Goal: Check status: Check status

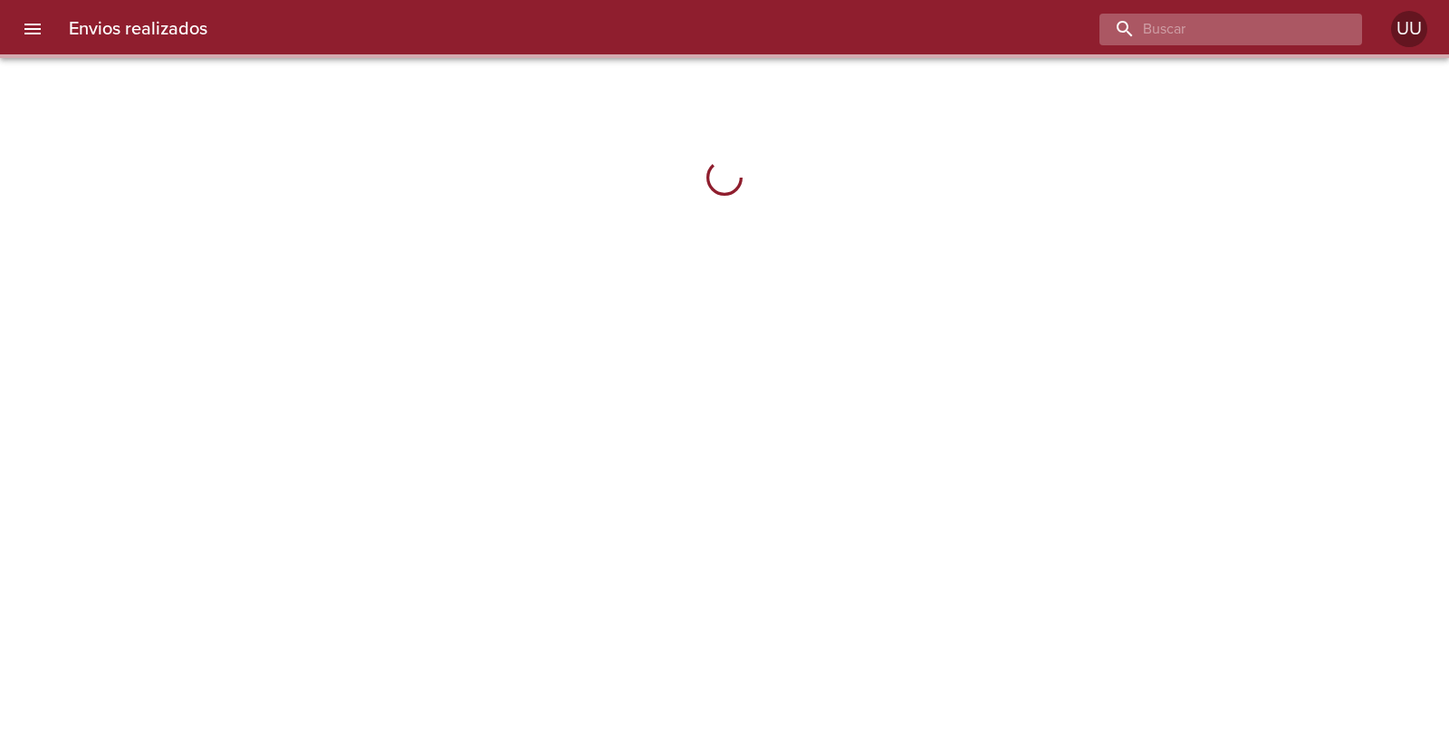
click at [1257, 24] on input "buscar" at bounding box center [1216, 30] width 232 height 32
paste input "I-183780"
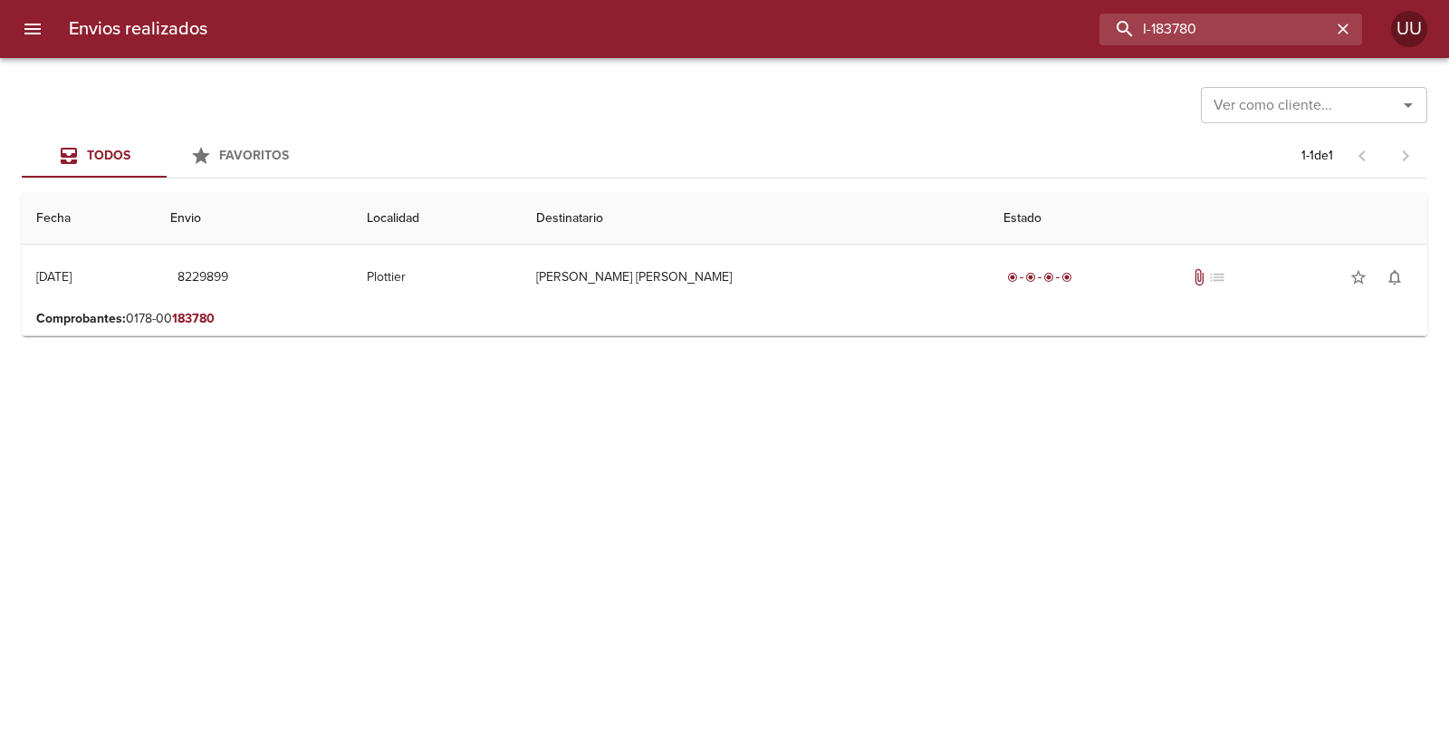
drag, startPoint x: 1148, startPoint y: 34, endPoint x: 996, endPoint y: 34, distance: 151.3
click at [996, 34] on div "I-183780" at bounding box center [792, 30] width 1140 height 32
paste input "9581488"
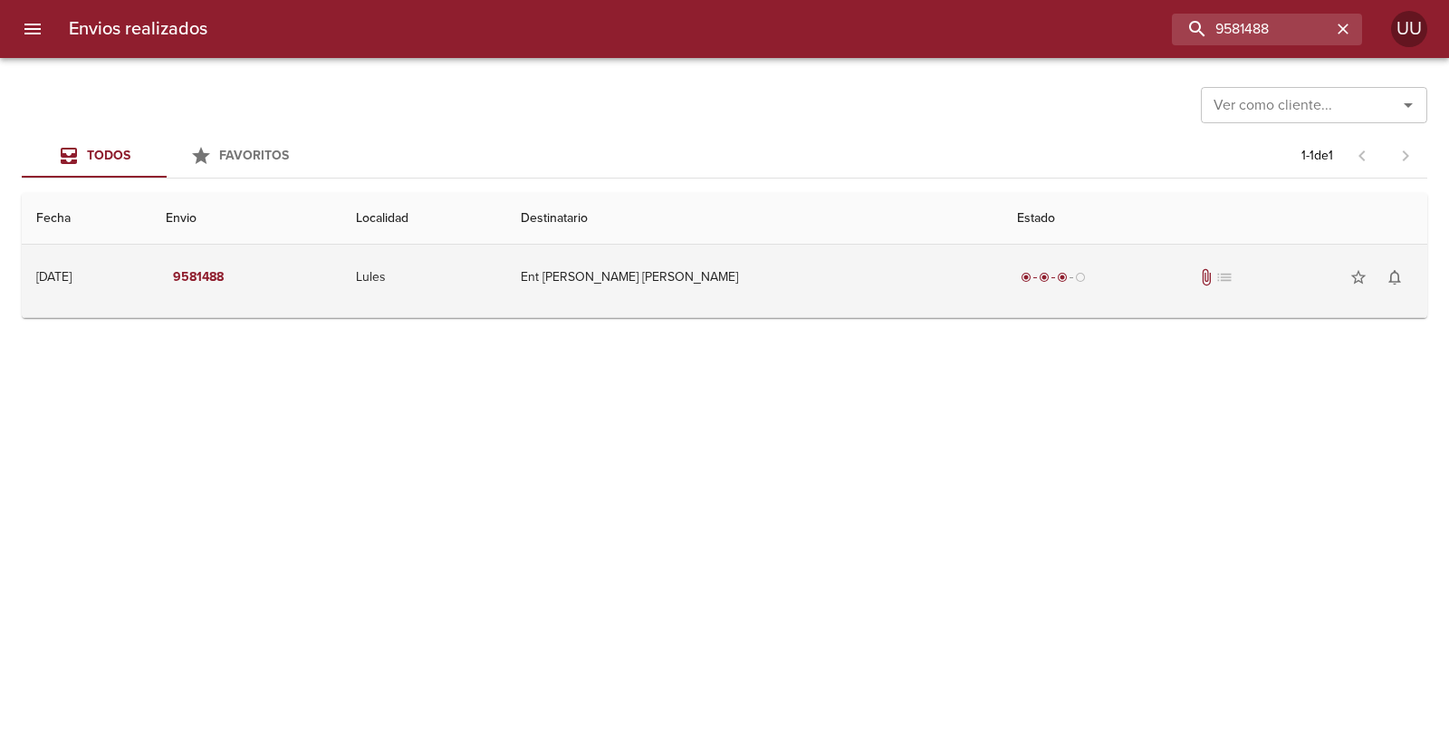
click at [780, 267] on td "Ent [PERSON_NAME] [PERSON_NAME]" at bounding box center [754, 277] width 496 height 65
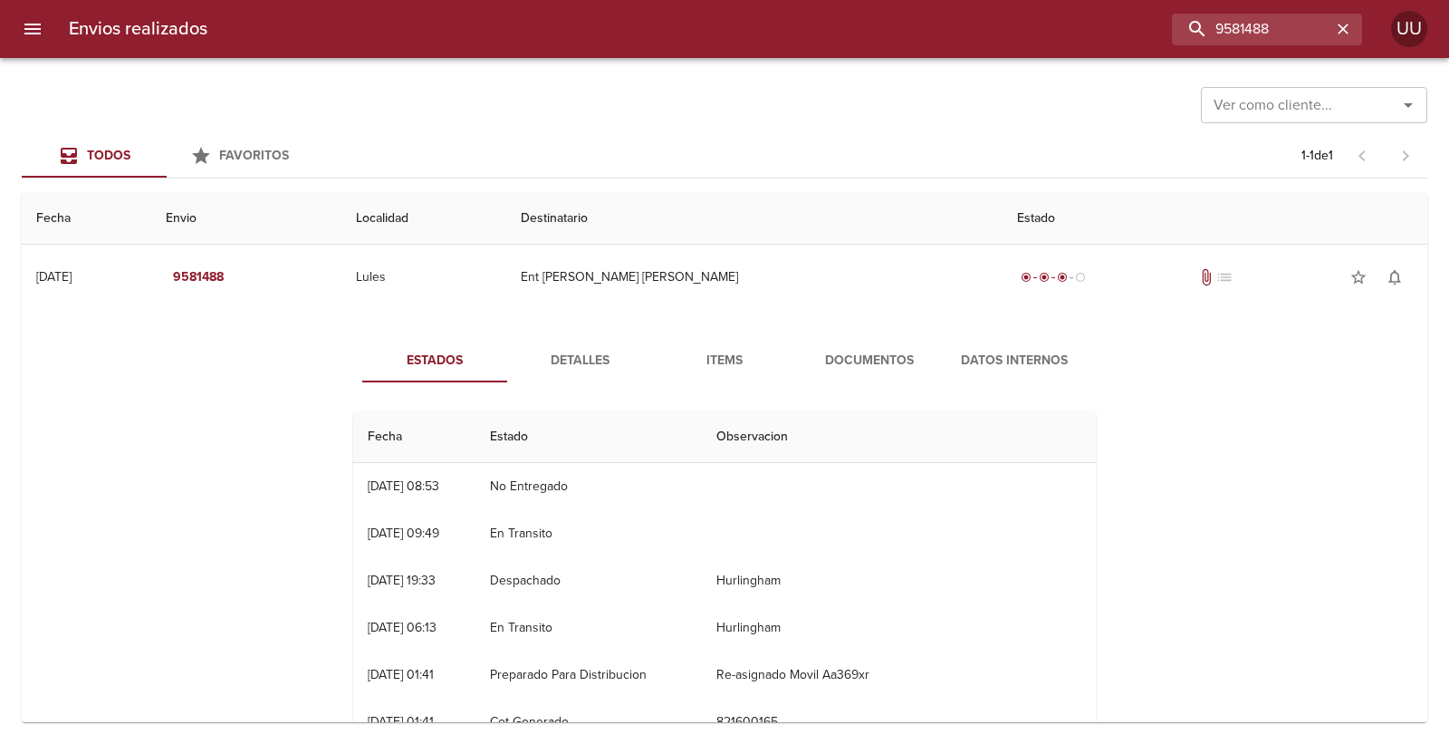
click at [731, 362] on span "Items" at bounding box center [724, 361] width 123 height 23
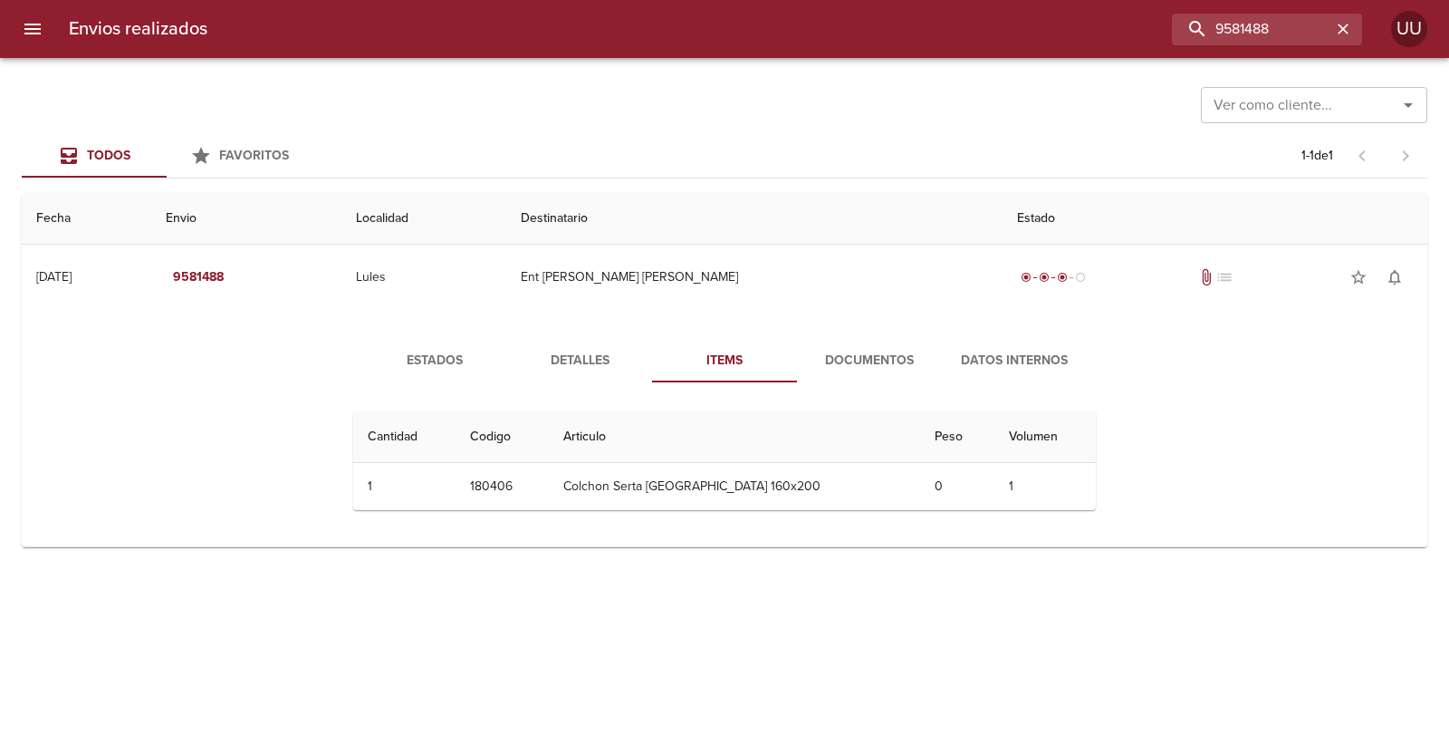
click at [822, 359] on span "Documentos" at bounding box center [869, 361] width 123 height 23
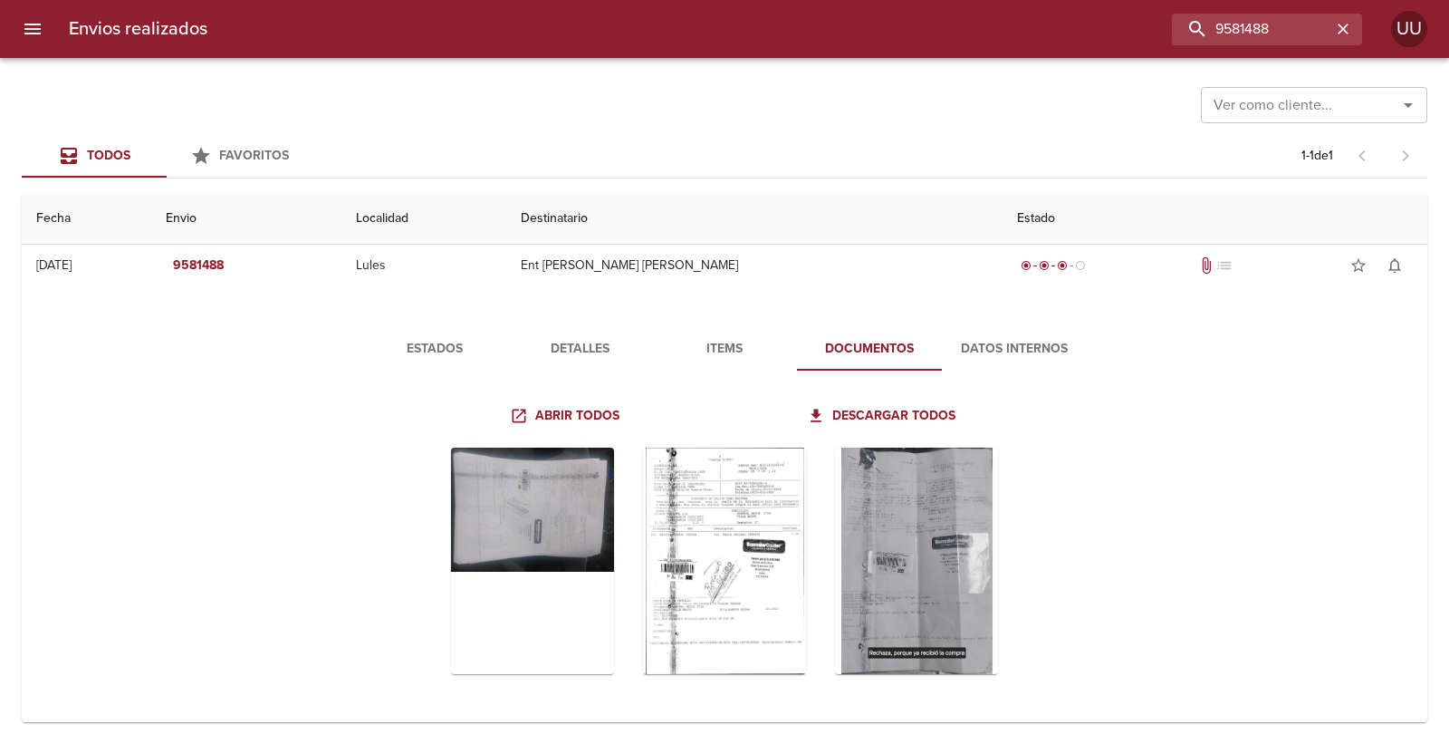
scroll to position [14, 0]
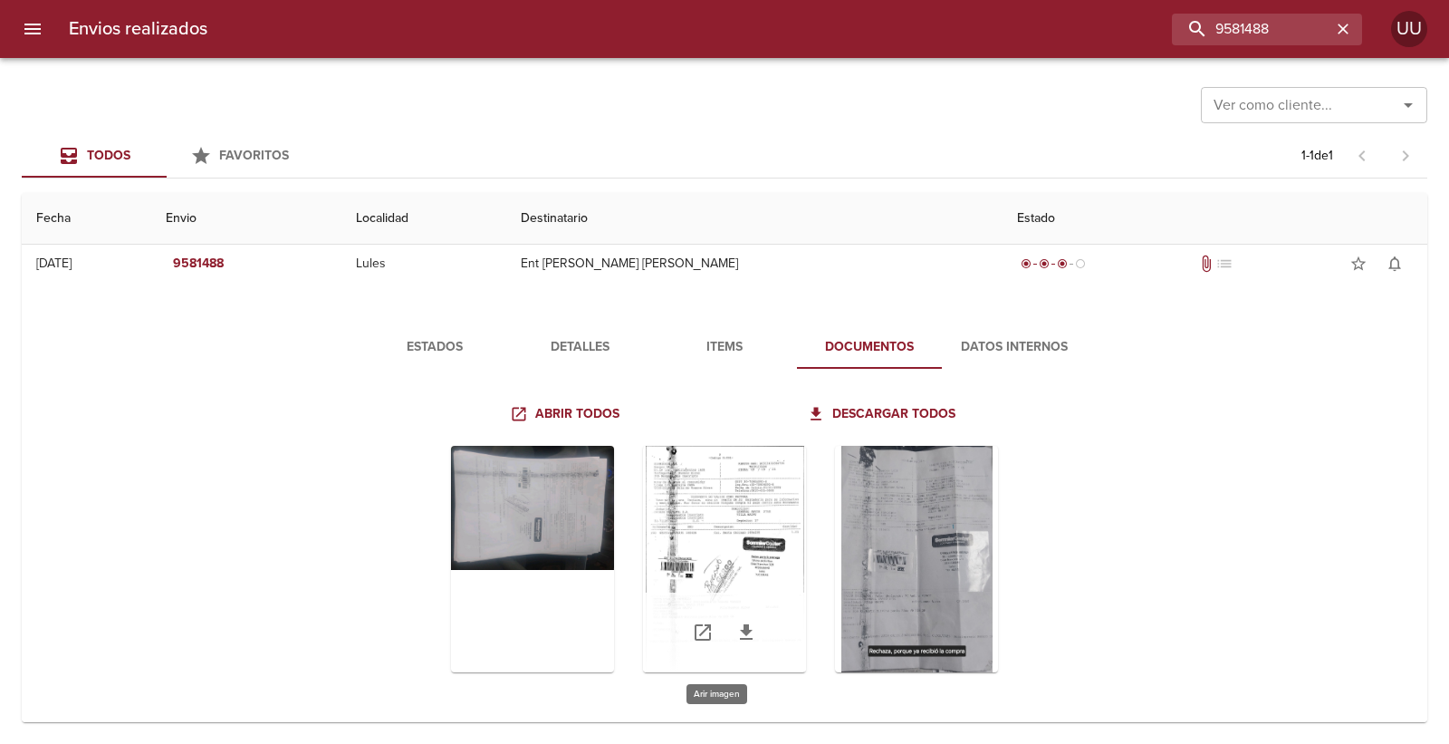
click at [770, 482] on div "Tabla de envíos del cliente" at bounding box center [724, 559] width 163 height 226
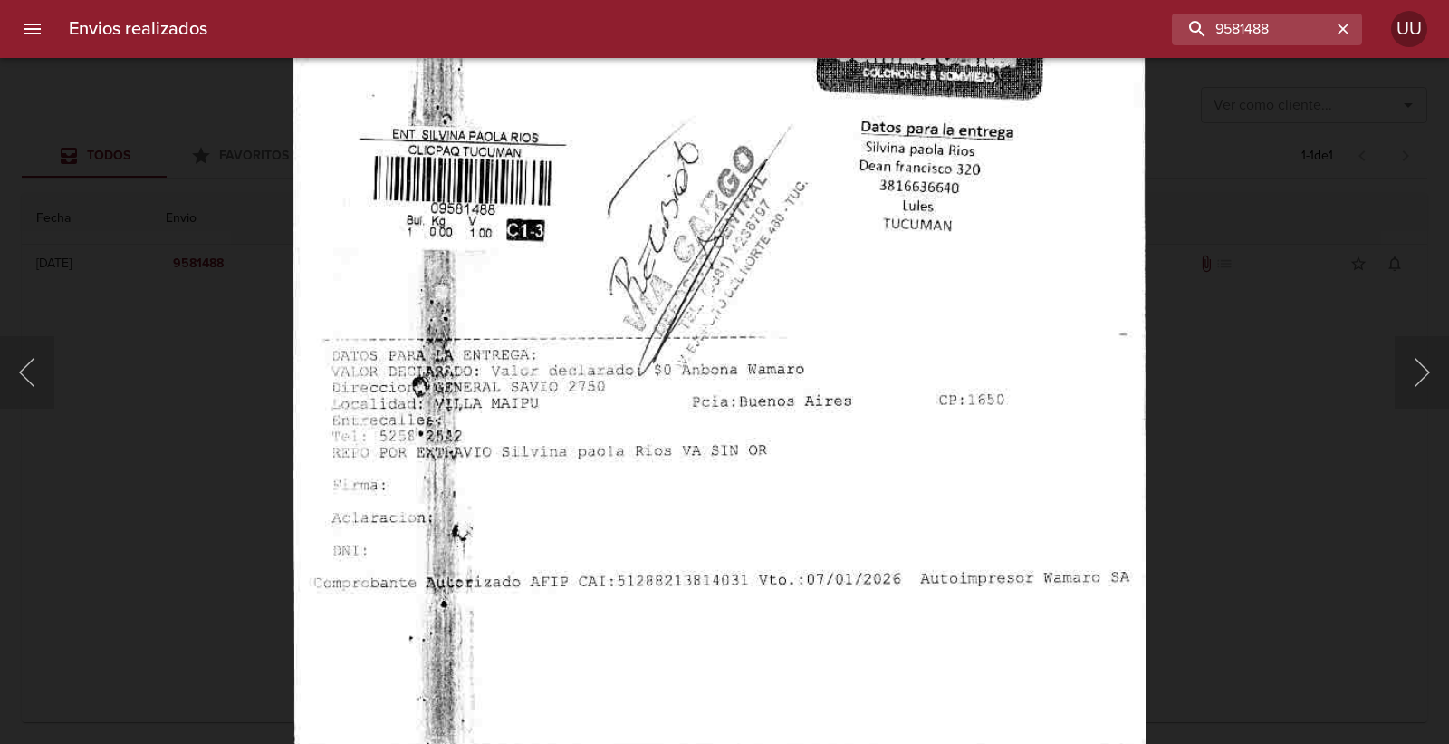
click at [714, 387] on img "Lightbox" at bounding box center [720, 139] width 854 height 1221
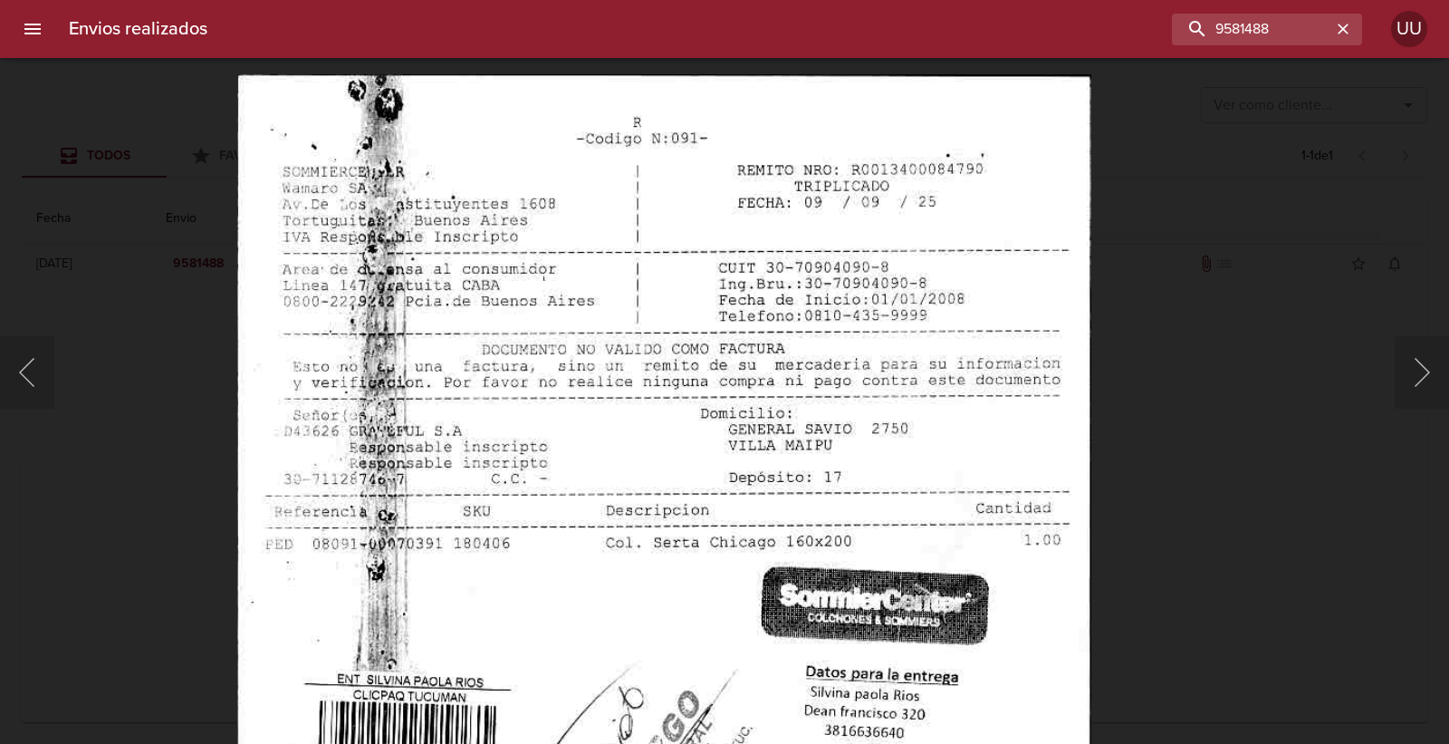
click at [559, 499] on img "Lightbox" at bounding box center [664, 684] width 854 height 1221
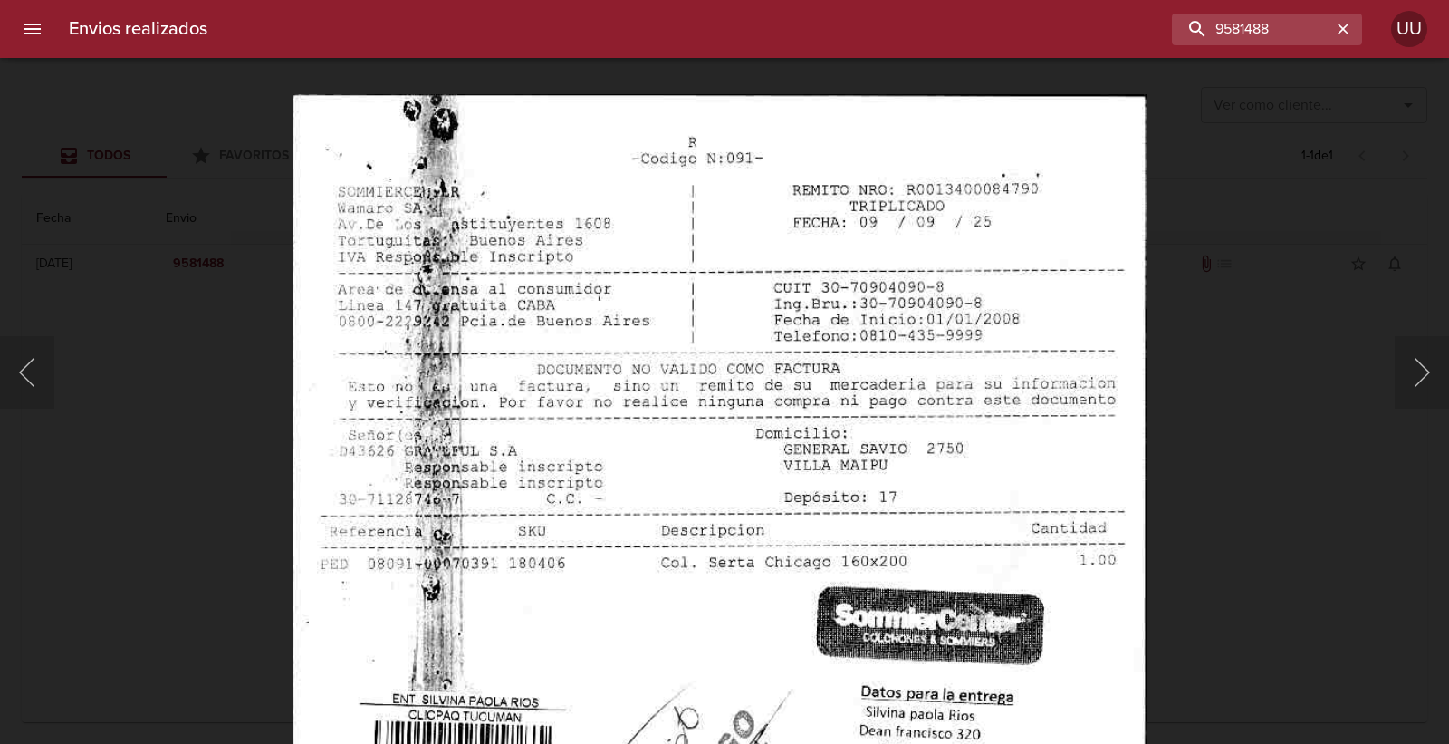
click at [696, 310] on img "Lightbox" at bounding box center [720, 704] width 854 height 1221
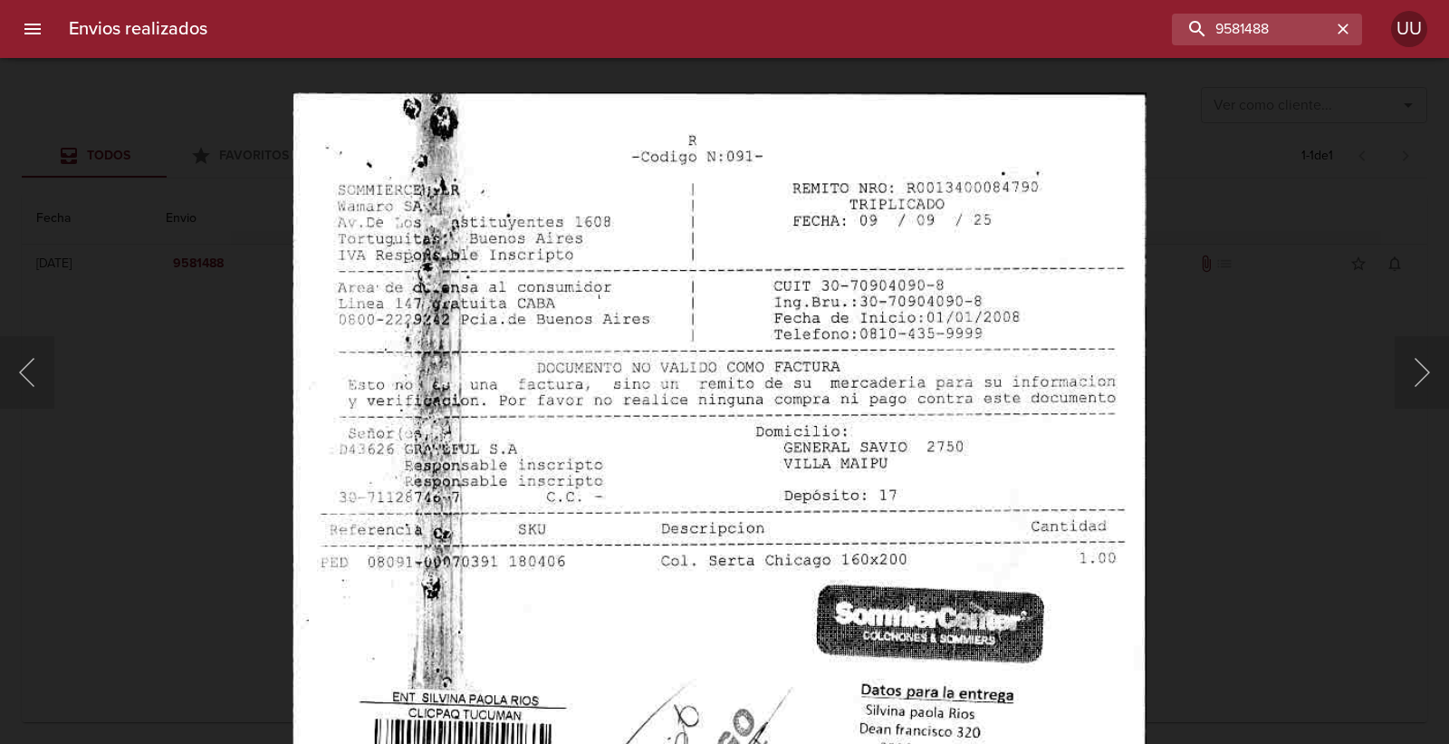
click at [1125, 178] on img "Lightbox" at bounding box center [720, 702] width 854 height 1221
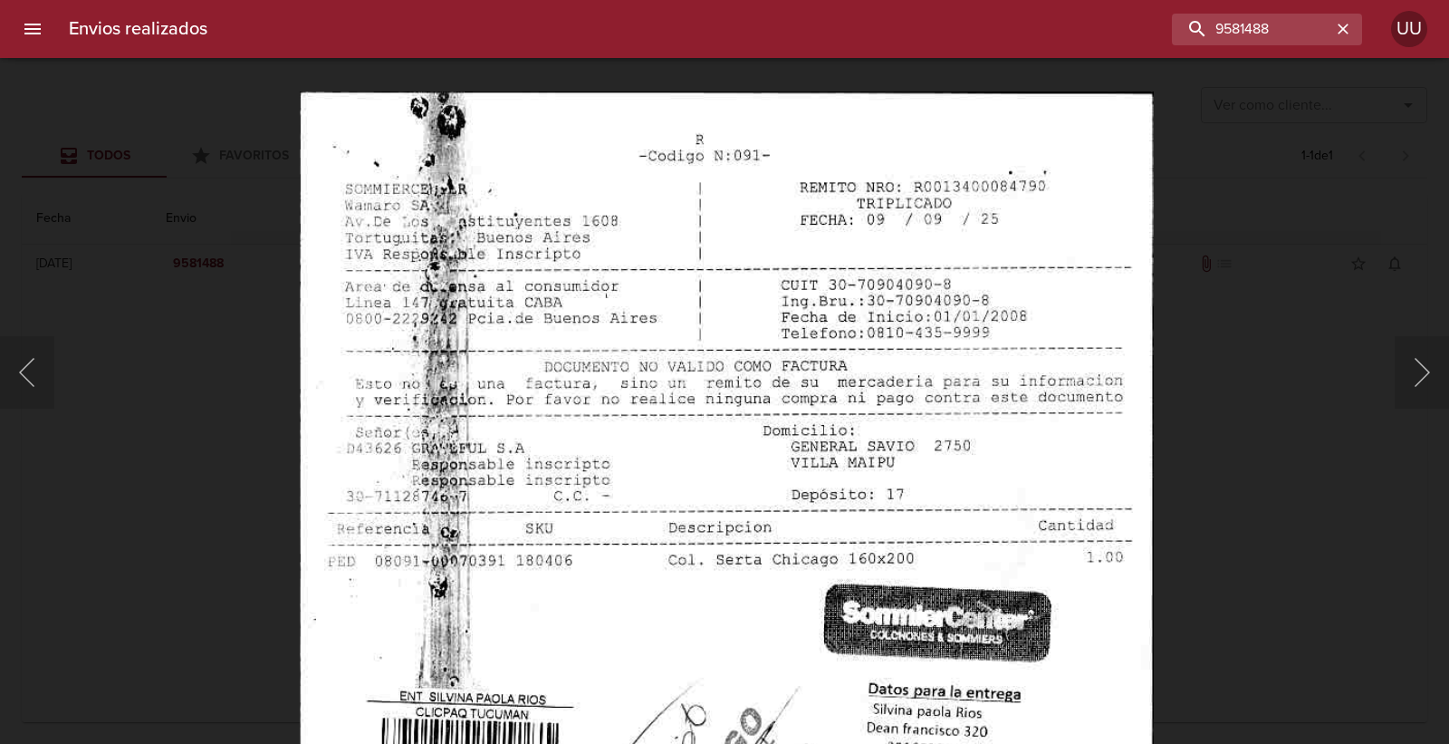
click at [1209, 172] on div "Lightbox" at bounding box center [724, 372] width 1449 height 744
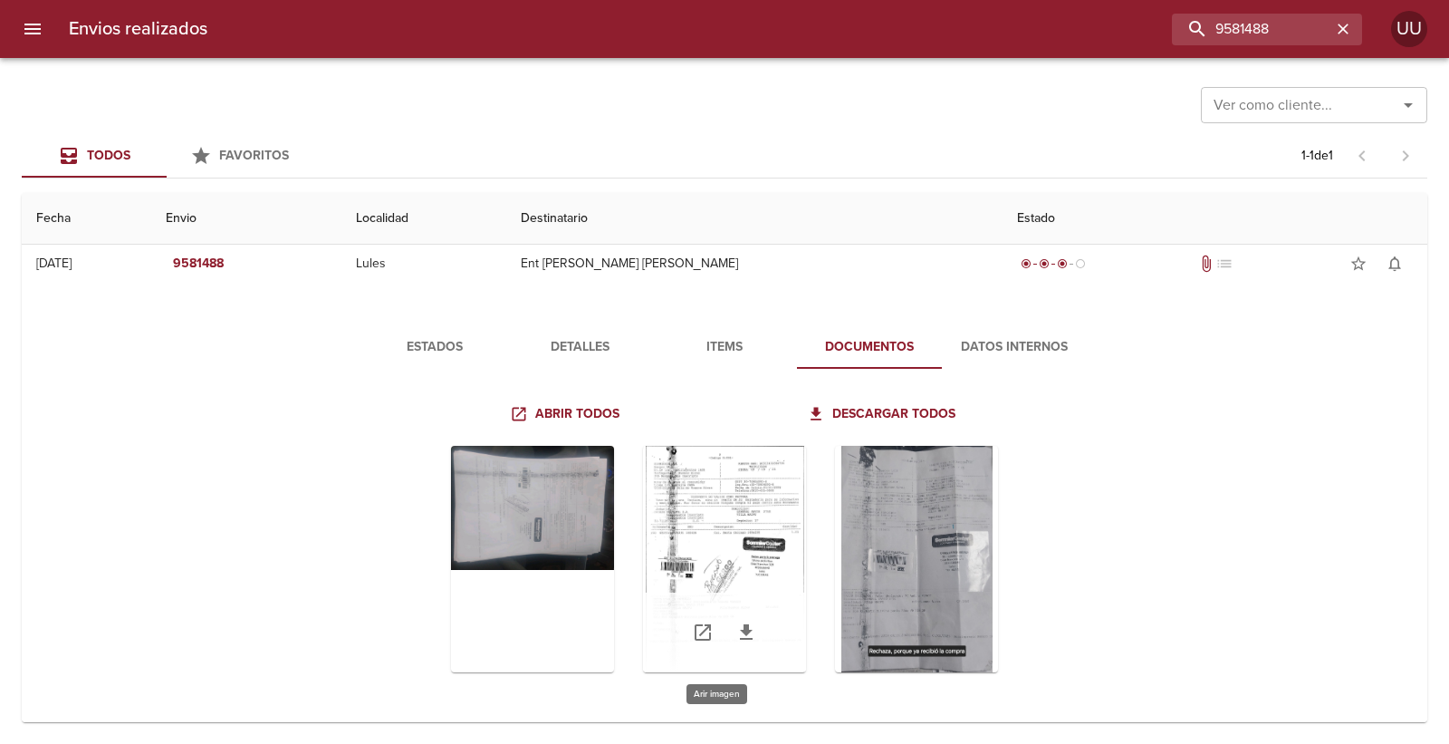
click at [693, 476] on div "Tabla de envíos del cliente" at bounding box center [724, 559] width 163 height 226
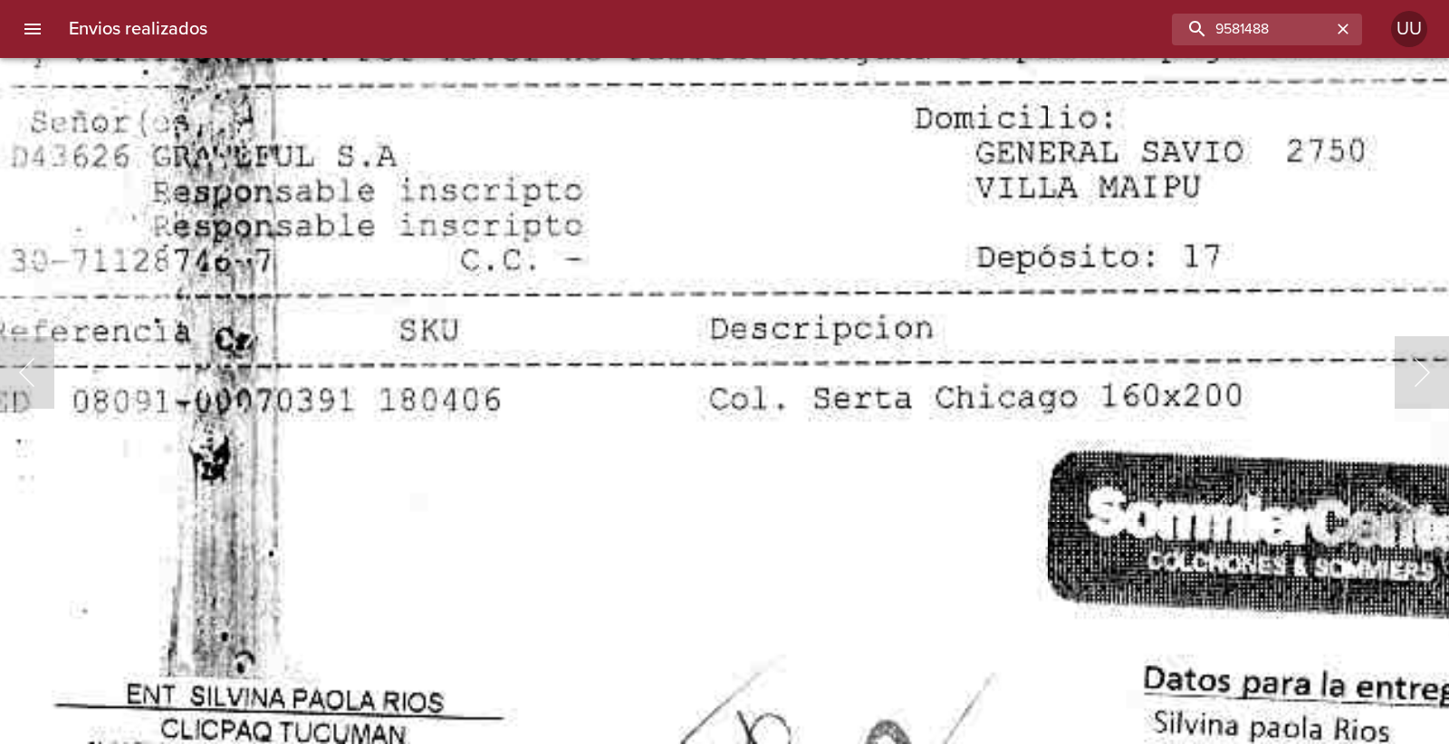
click at [726, 390] on img "Lightbox" at bounding box center [836, 707] width 1854 height 2651
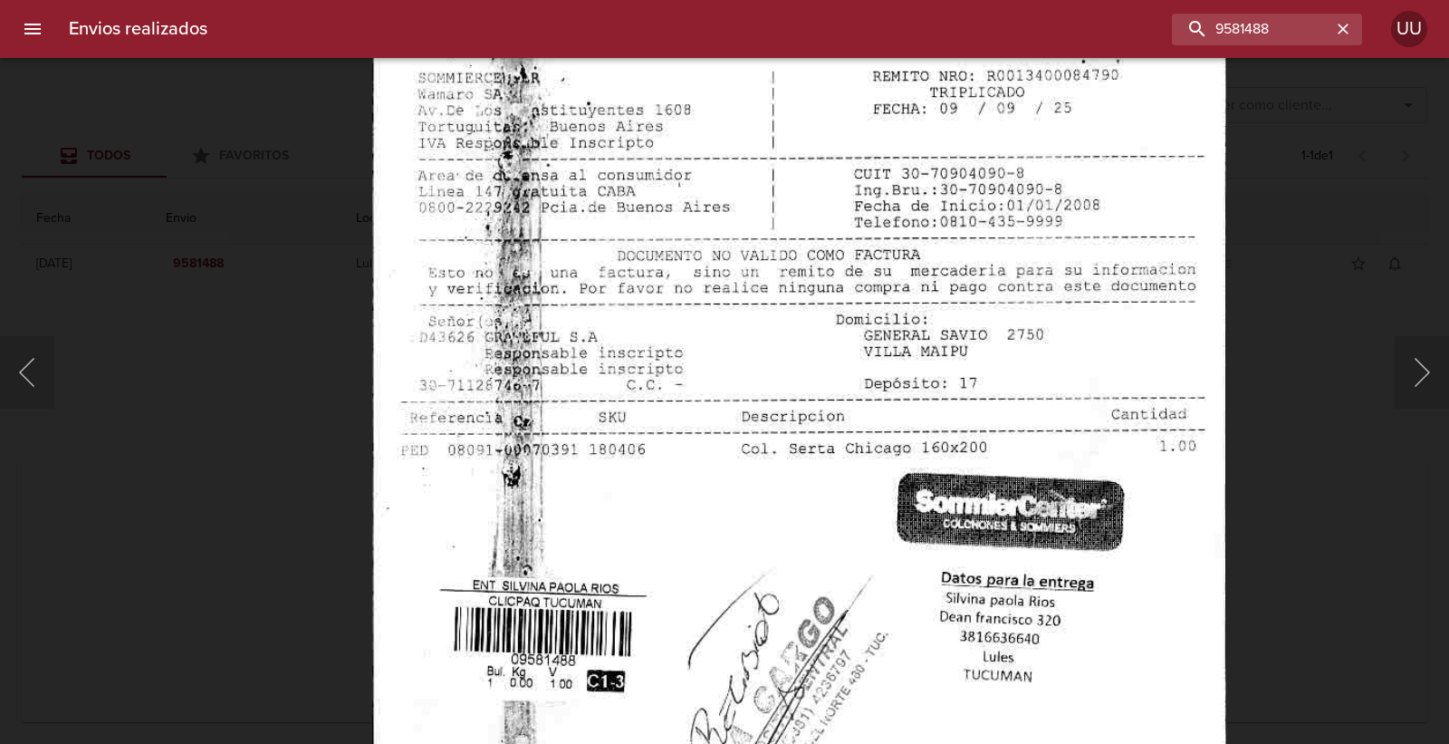
click at [750, 420] on img "Lightbox" at bounding box center [799, 590] width 854 height 1221
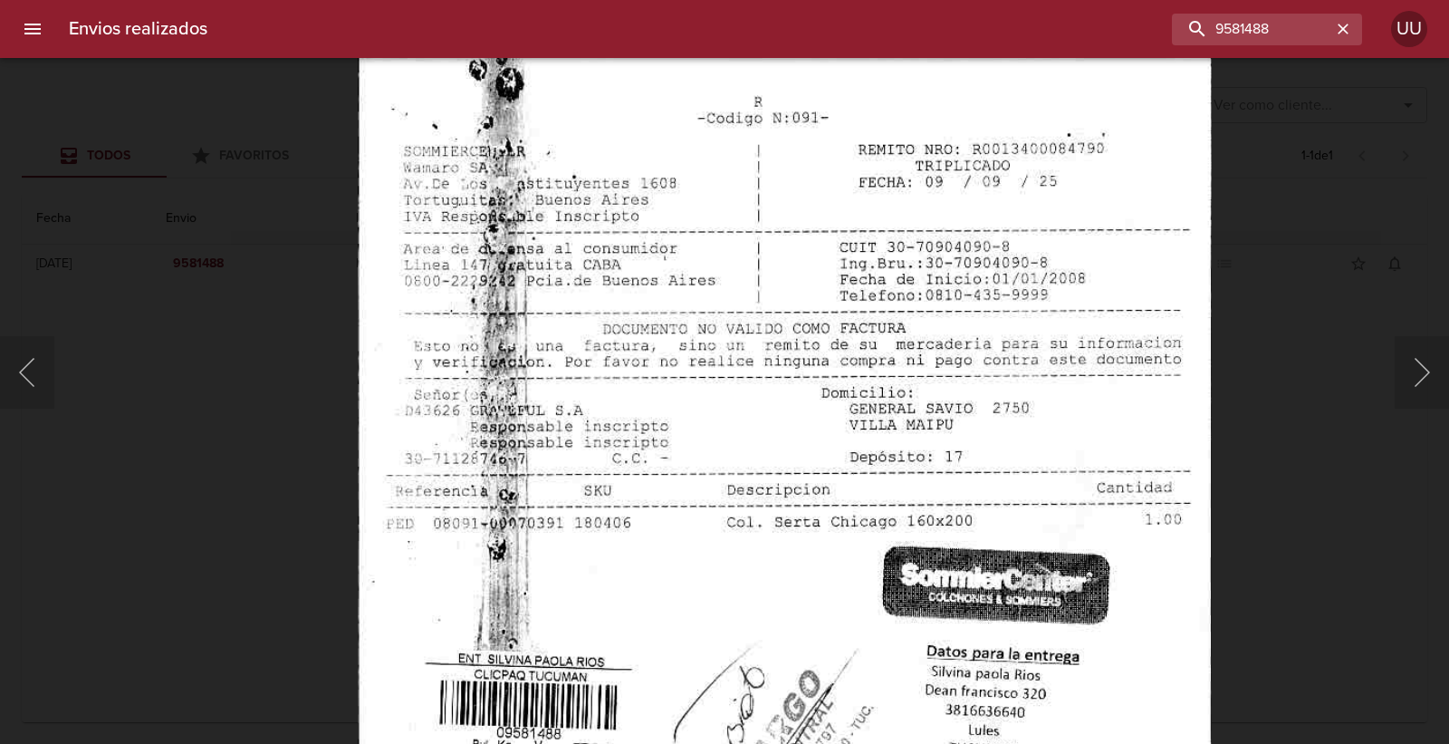
click at [775, 382] on img "Lightbox" at bounding box center [785, 663] width 854 height 1221
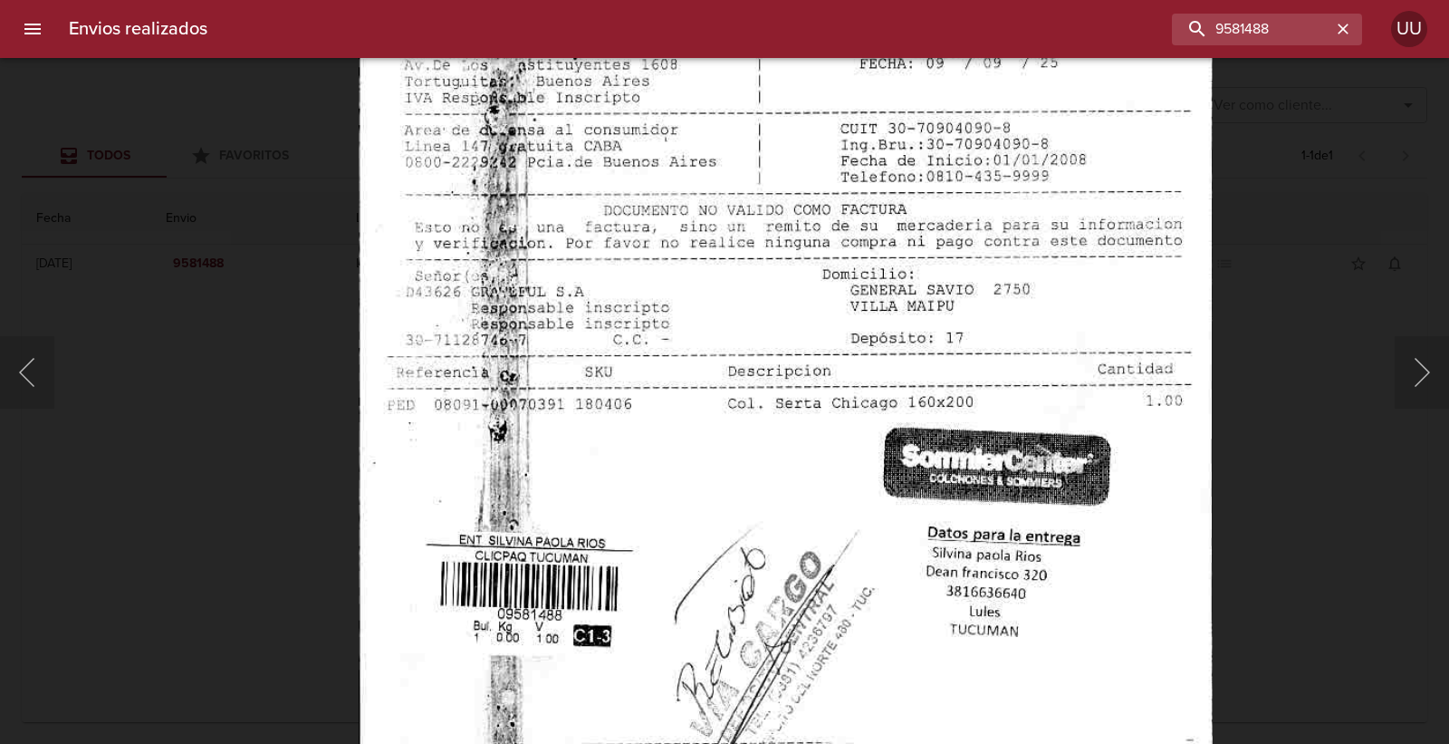
click at [771, 337] on img "Lightbox" at bounding box center [786, 545] width 854 height 1221
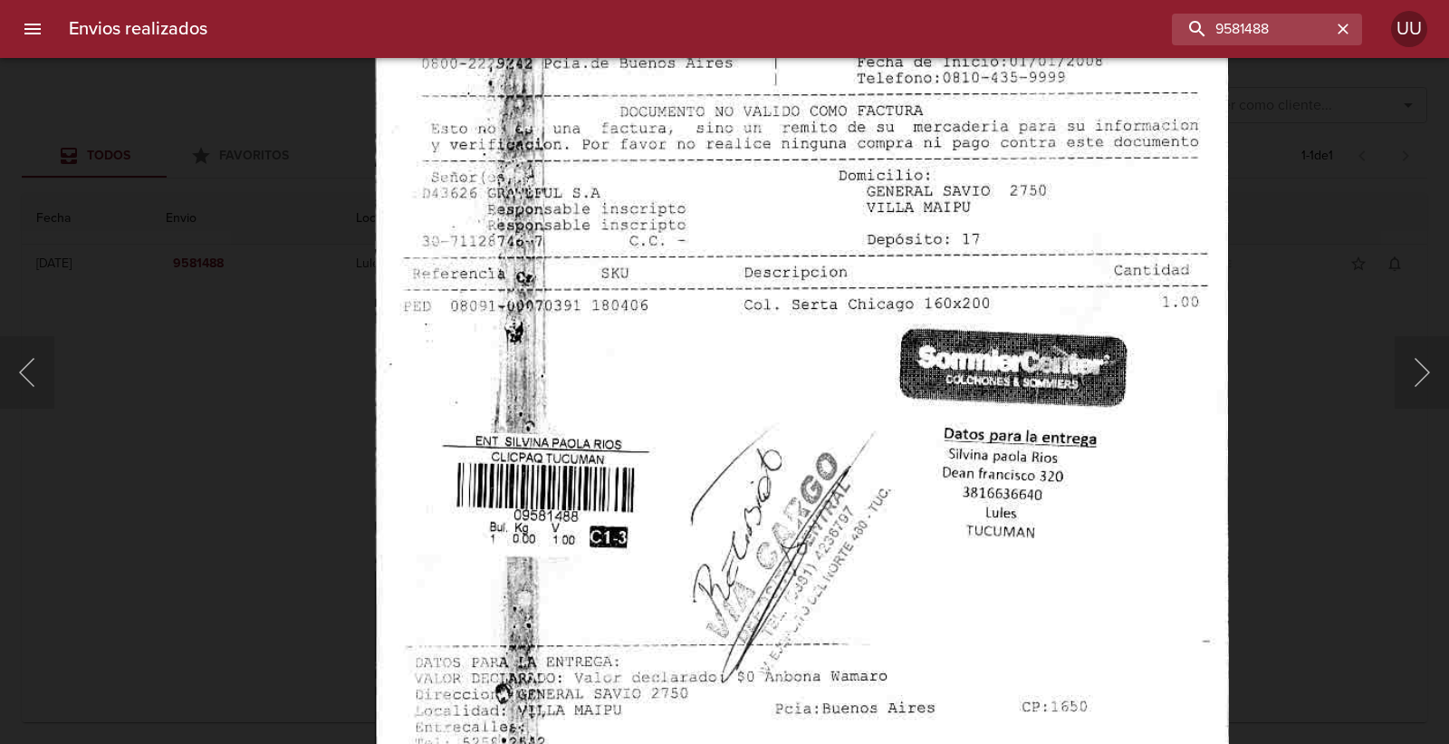
click at [755, 366] on img "Lightbox" at bounding box center [802, 446] width 854 height 1221
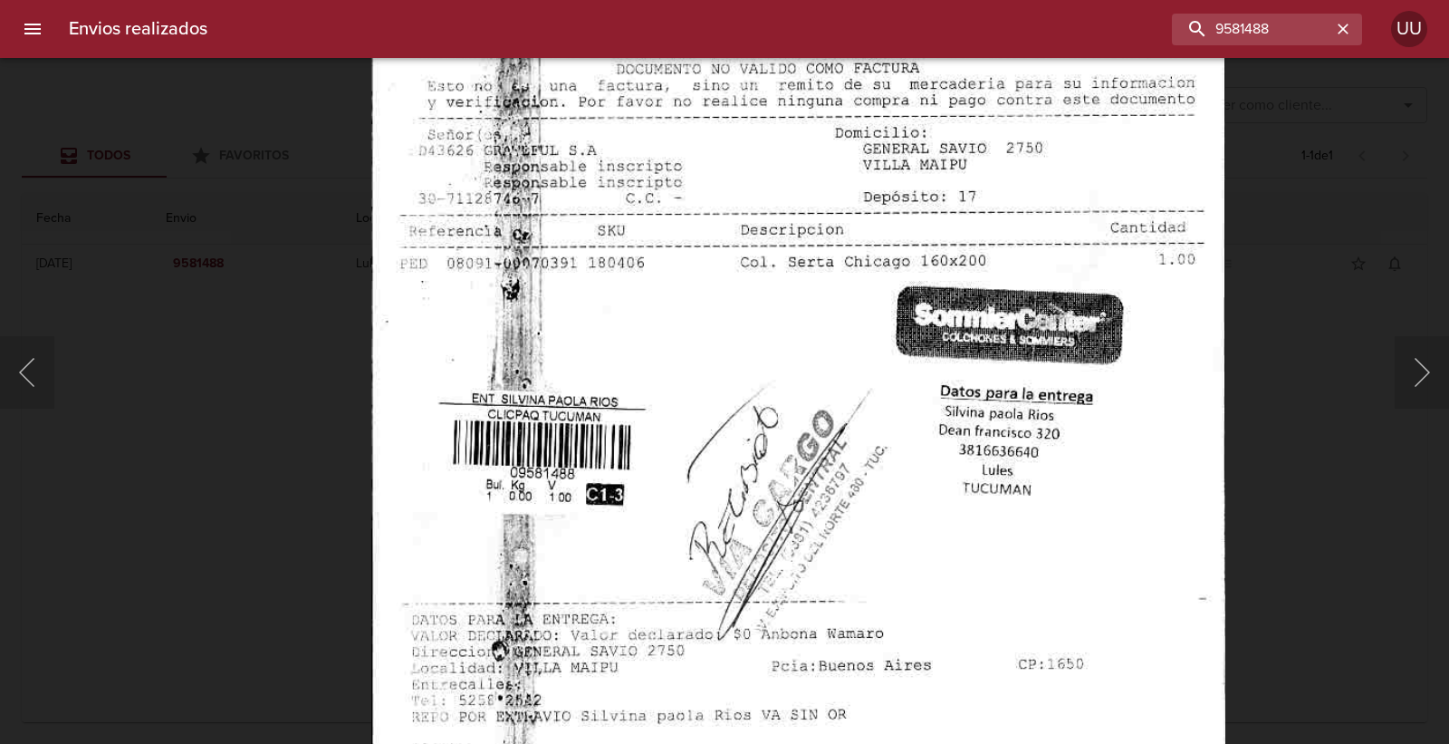
click at [755, 327] on img "Lightbox" at bounding box center [798, 403] width 854 height 1221
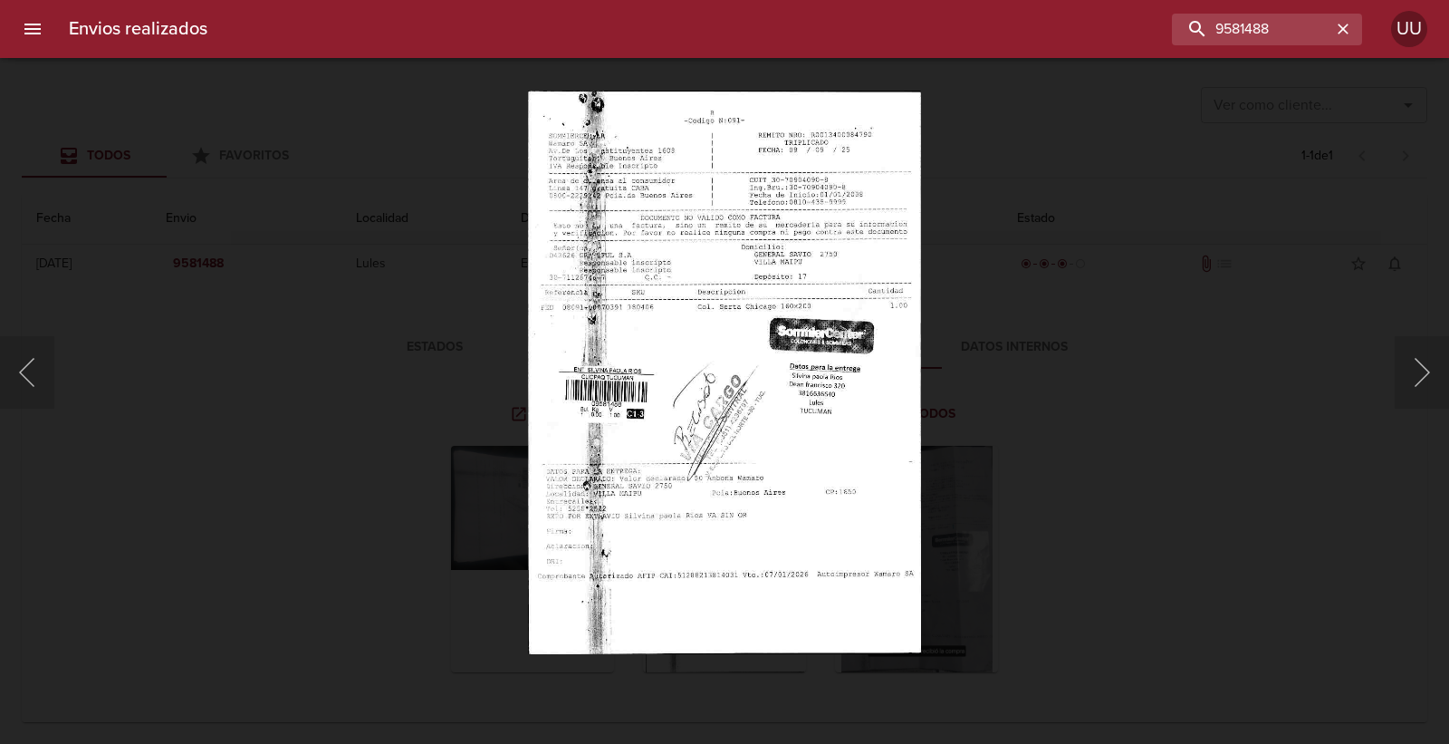
click at [755, 327] on img "Lightbox" at bounding box center [724, 372] width 393 height 562
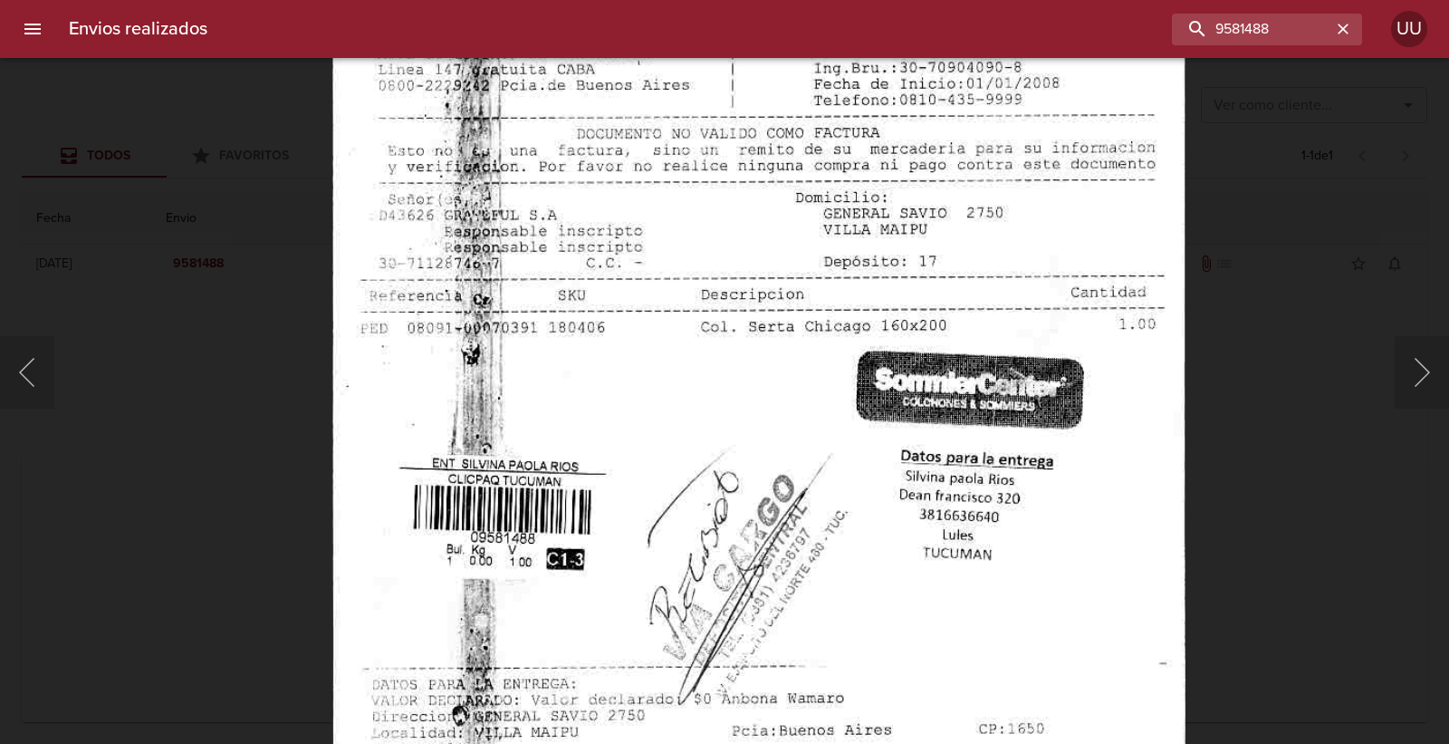
click at [757, 418] on img "Lightbox" at bounding box center [759, 468] width 854 height 1221
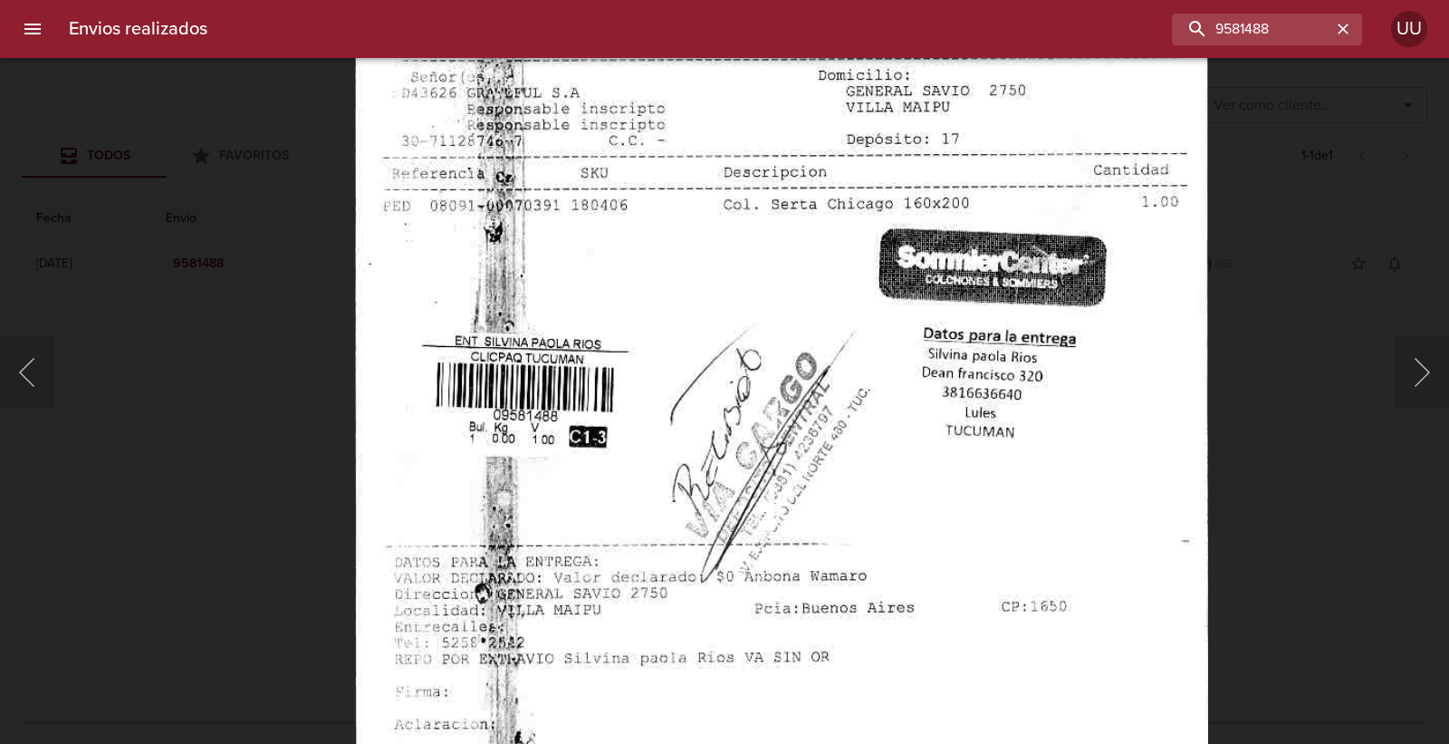
click at [789, 237] on img "Lightbox" at bounding box center [782, 346] width 854 height 1221
click at [341, 268] on div "Lightbox" at bounding box center [724, 372] width 1449 height 744
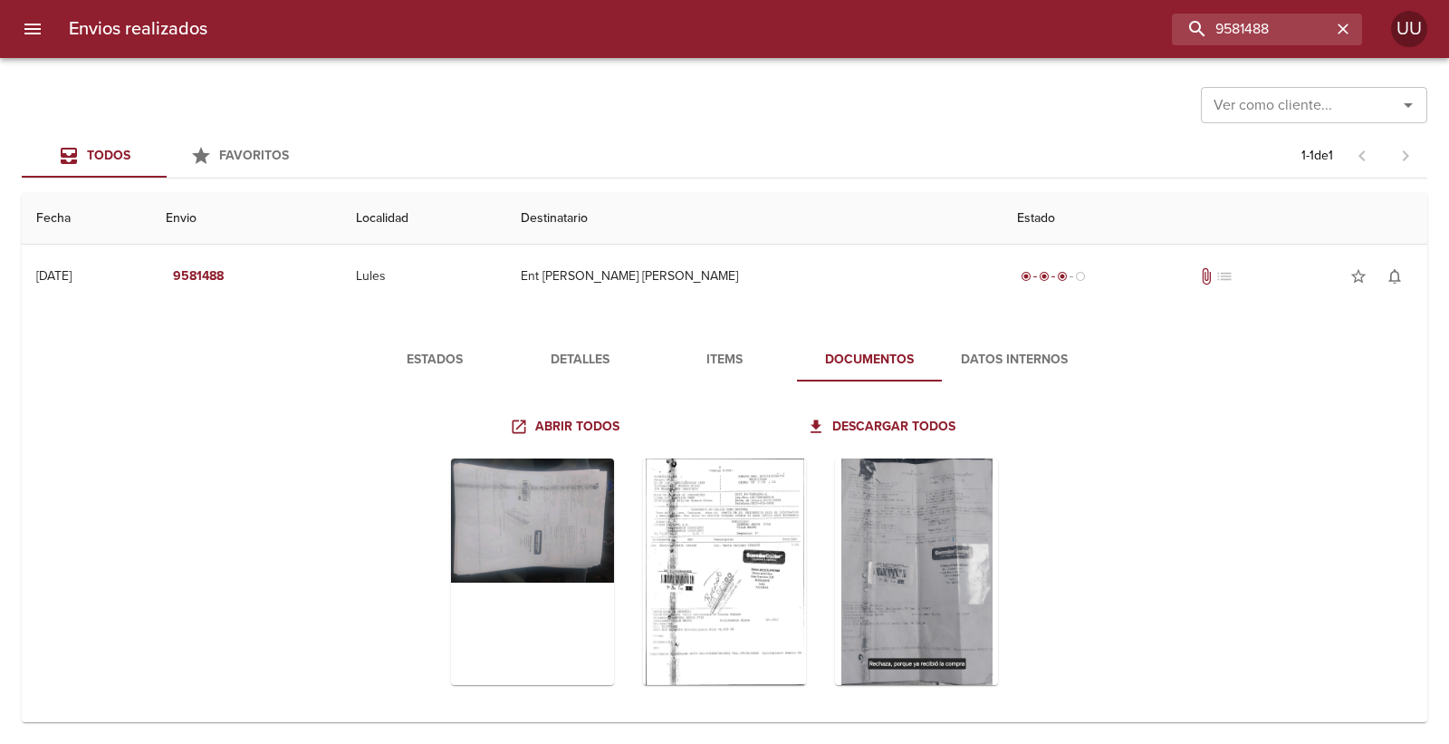
scroll to position [0, 0]
drag, startPoint x: 1287, startPoint y: 22, endPoint x: 1017, endPoint y: 7, distance: 270.3
click at [1017, 7] on div "Envios realizados 9581488 UU" at bounding box center [724, 29] width 1449 height 58
type input "[PERSON_NAME] [PERSON_NAME]"
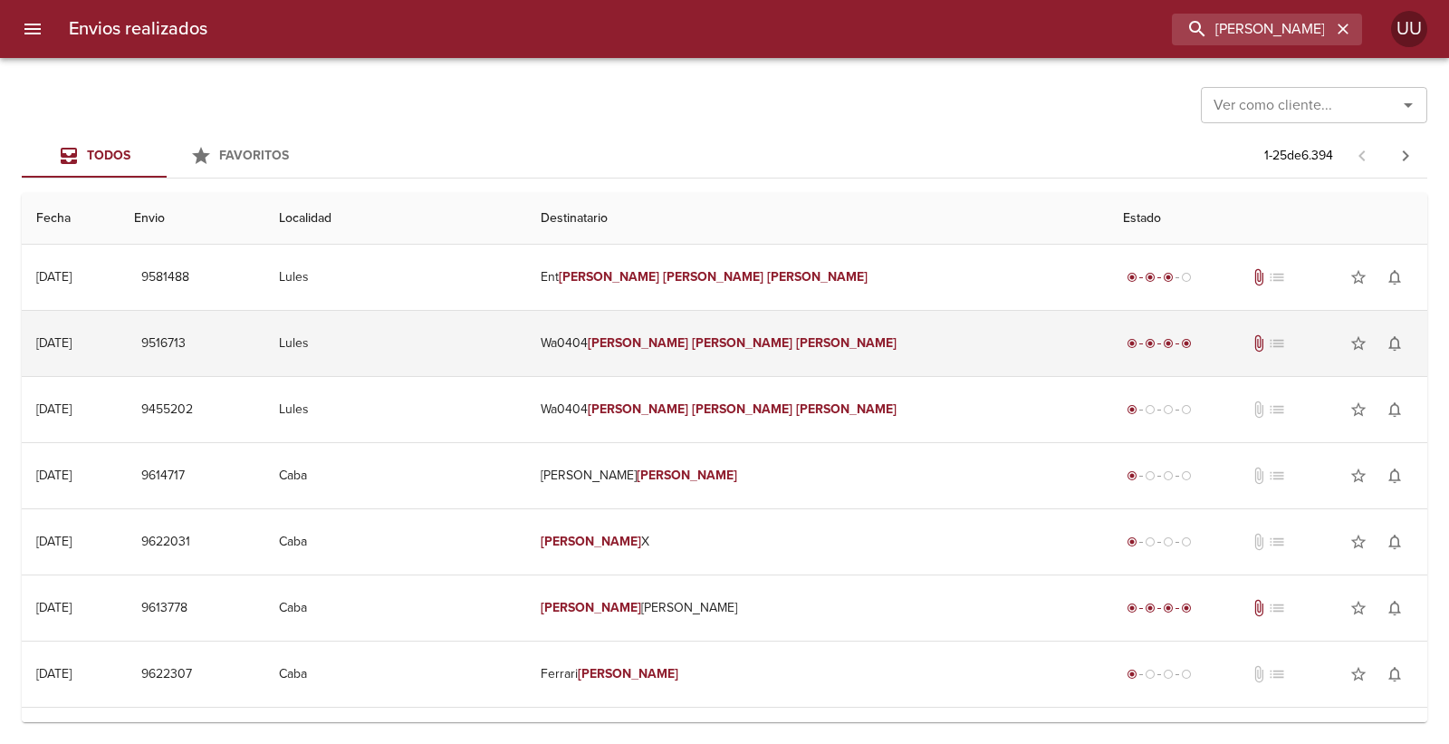
click at [688, 349] on em "[PERSON_NAME]" at bounding box center [638, 342] width 101 height 15
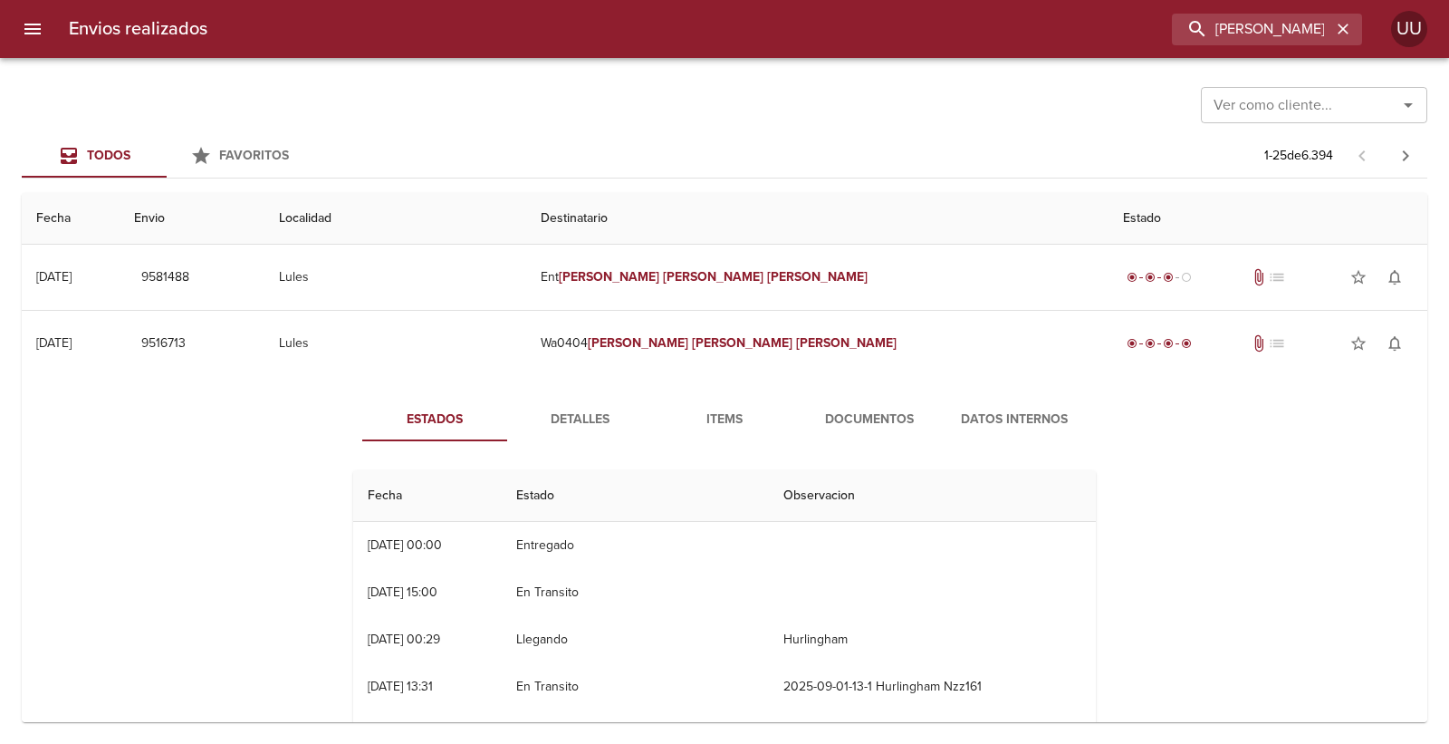
click at [717, 427] on span "Items" at bounding box center [724, 420] width 123 height 23
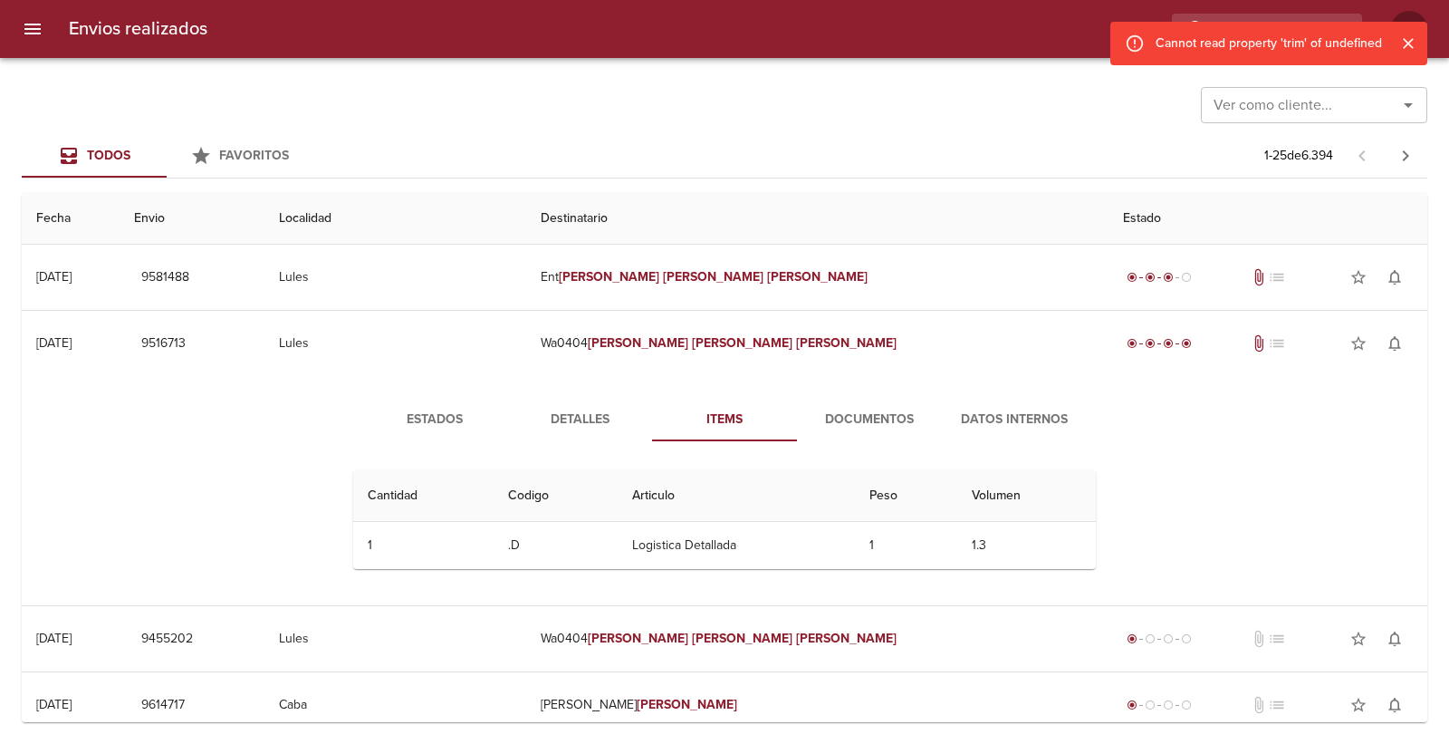
click at [892, 421] on span "Documentos" at bounding box center [869, 420] width 123 height 23
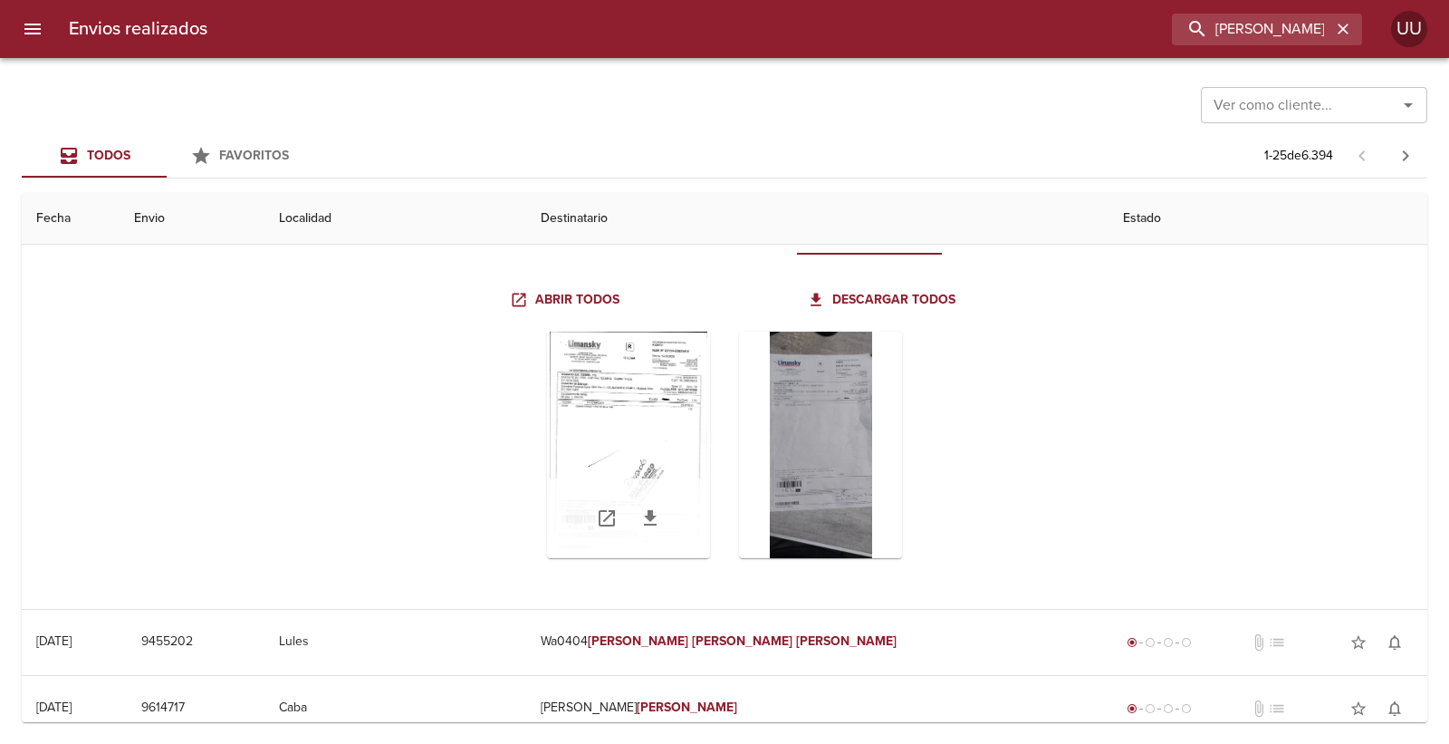
scroll to position [201, 0]
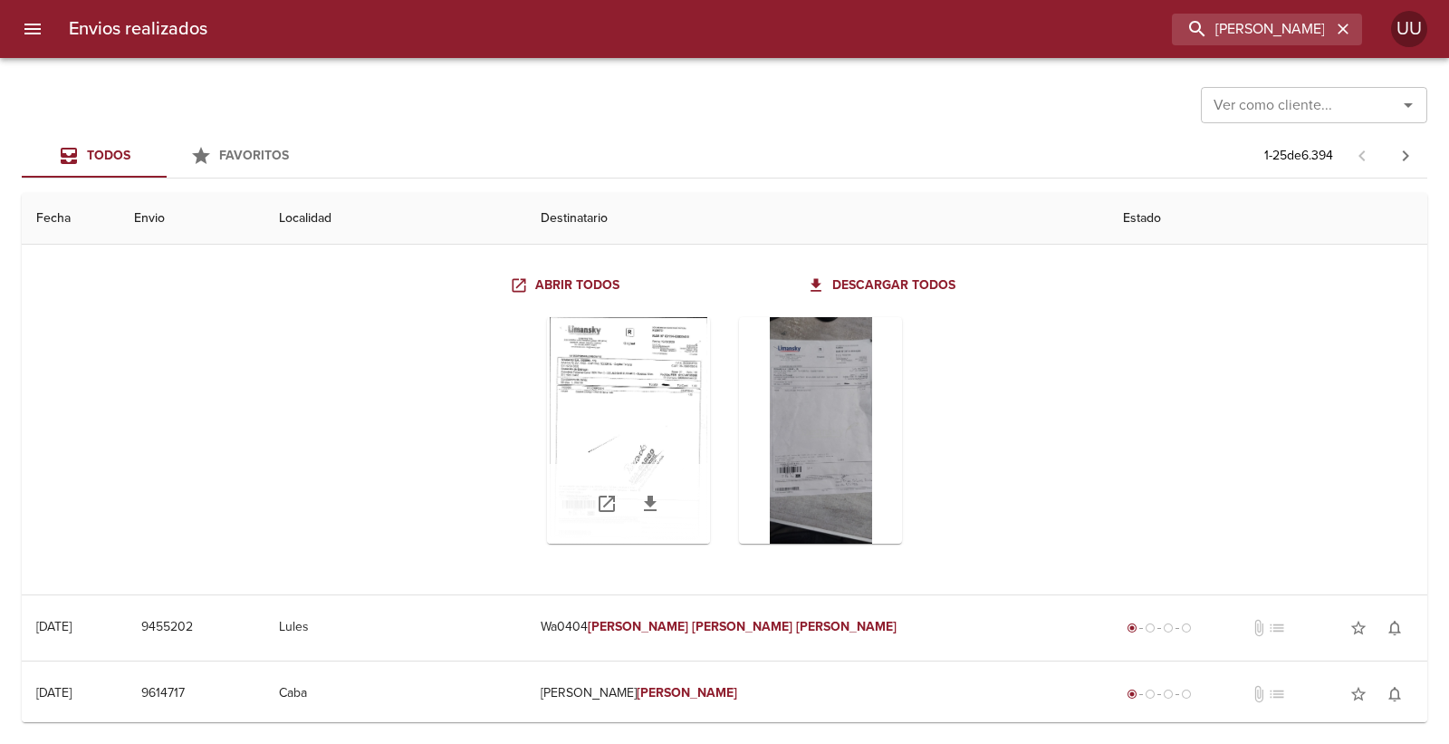
click at [614, 441] on div "Tabla de envíos del cliente" at bounding box center [628, 430] width 163 height 226
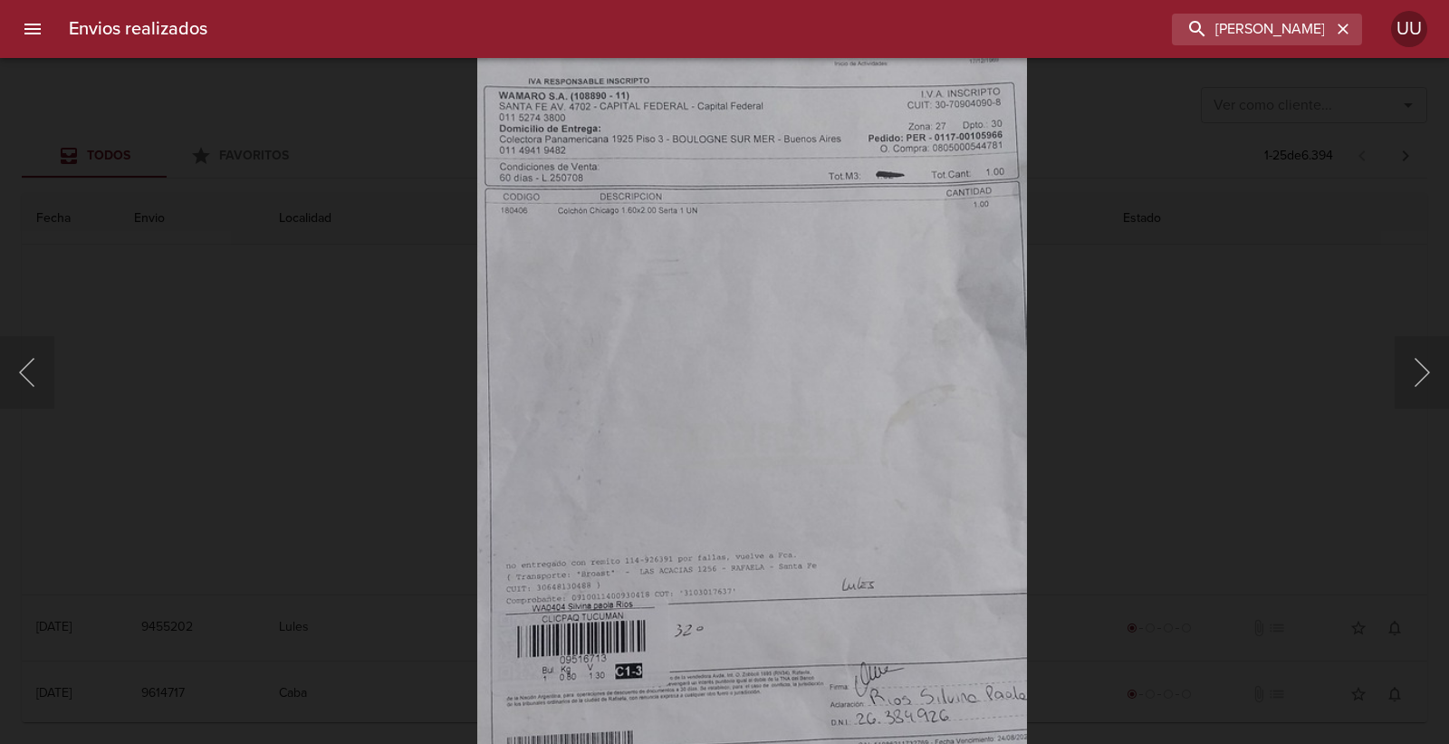
click at [792, 538] on img "Lightbox" at bounding box center [751, 426] width 550 height 1221
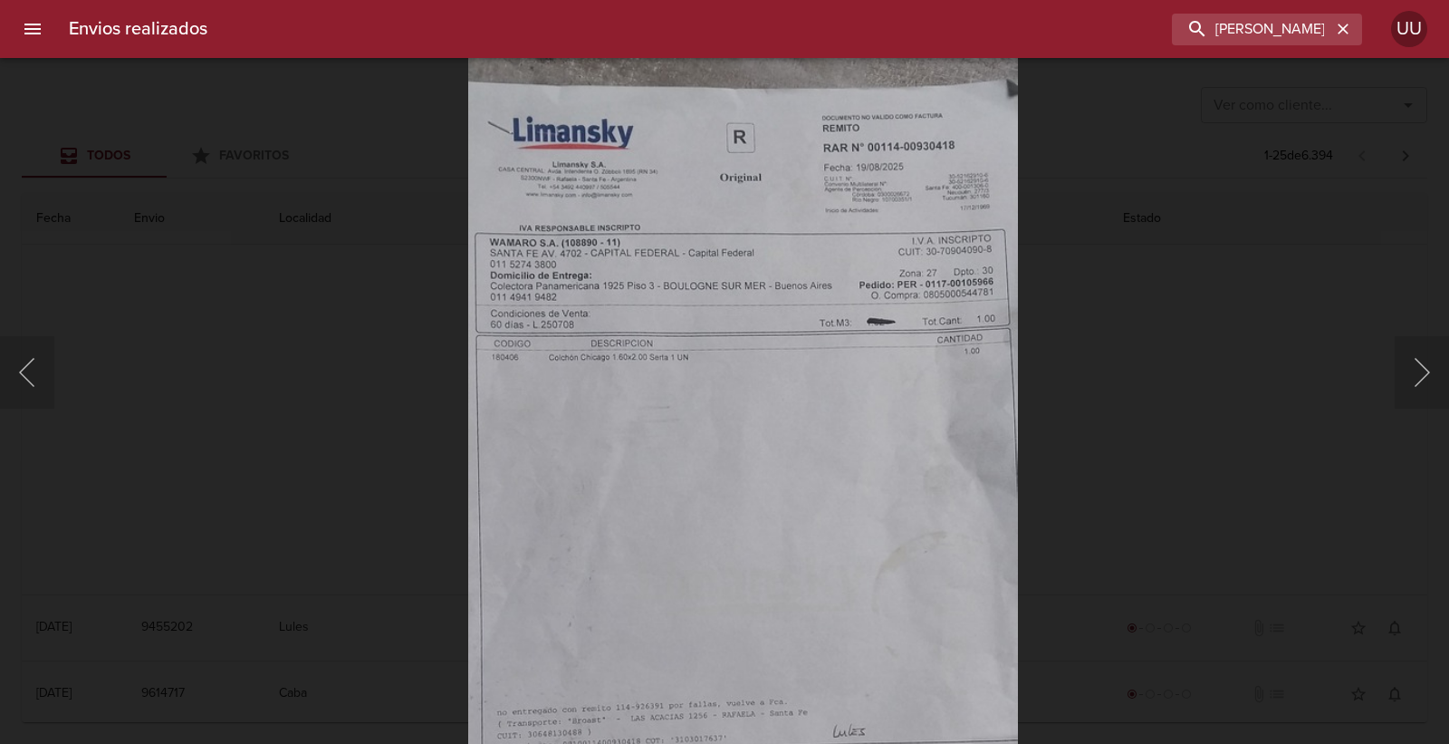
click at [734, 396] on img "Lightbox" at bounding box center [742, 573] width 550 height 1221
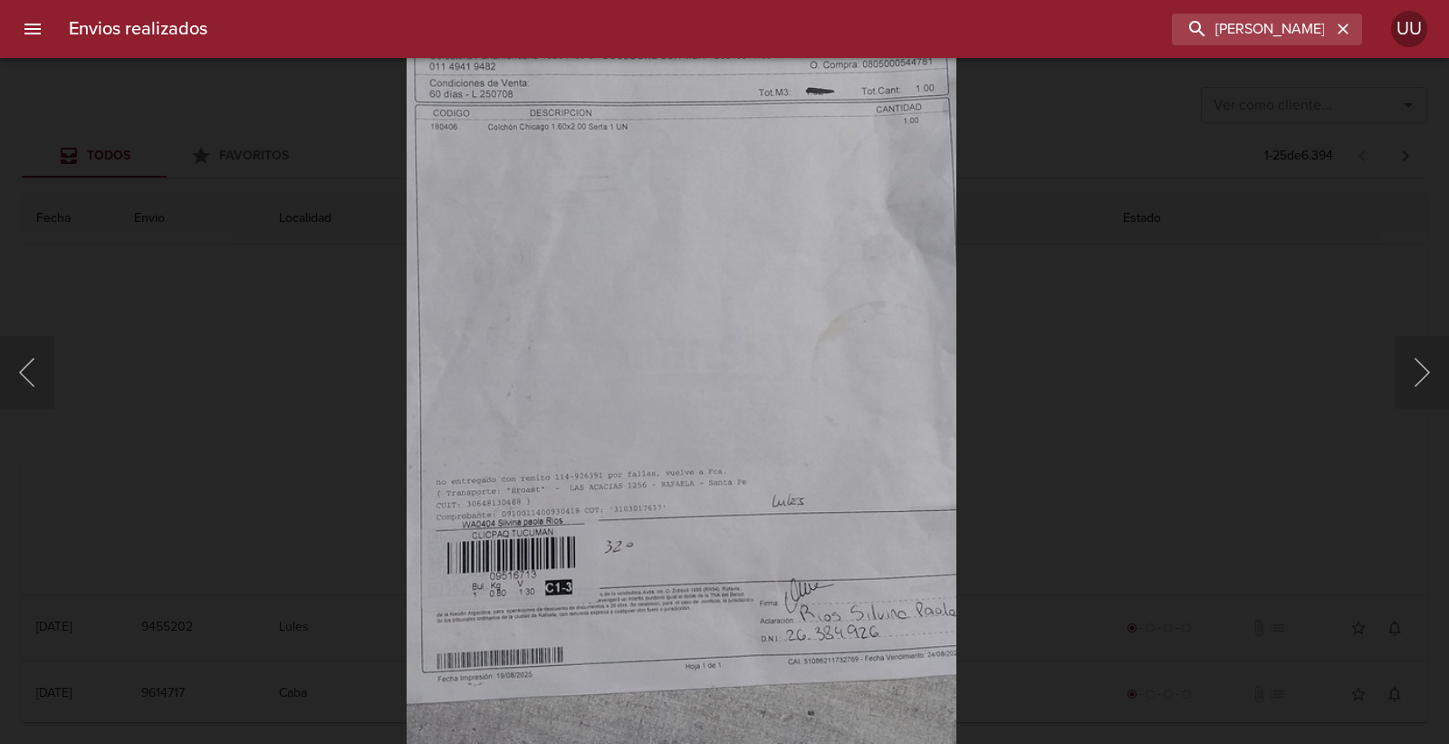
click at [772, 302] on img "Lightbox" at bounding box center [682, 343] width 550 height 1221
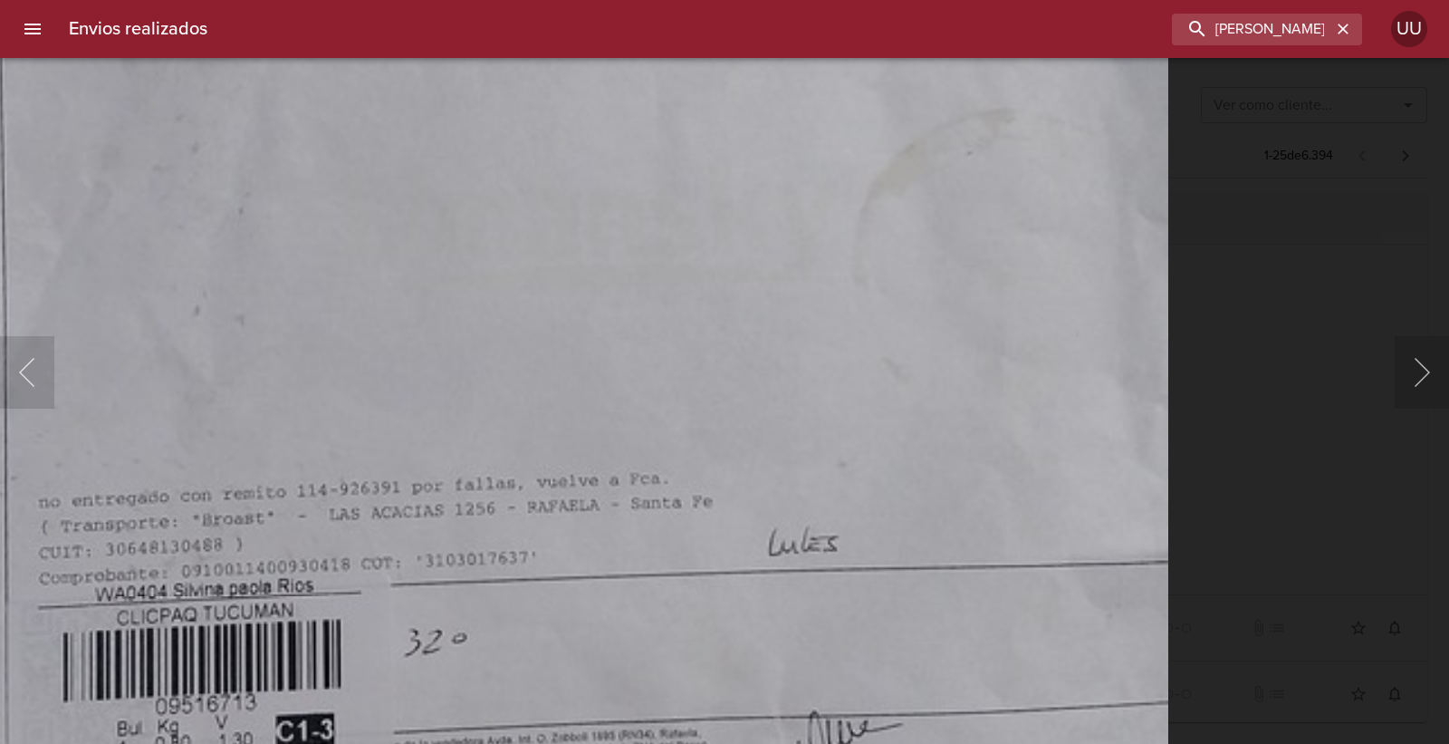
click at [763, 628] on img "Lightbox" at bounding box center [572, 200] width 1194 height 2651
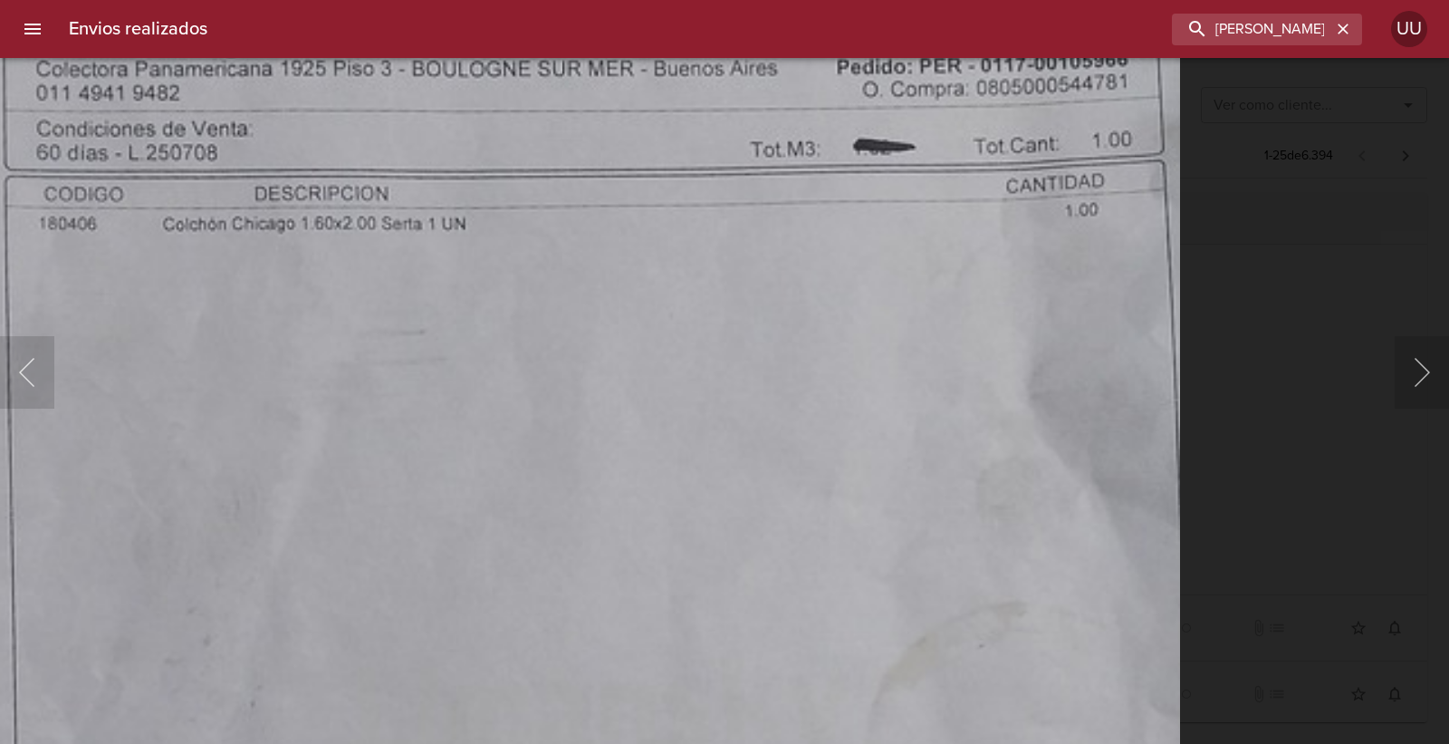
click at [772, 563] on img "Lightbox" at bounding box center [583, 693] width 1194 height 2651
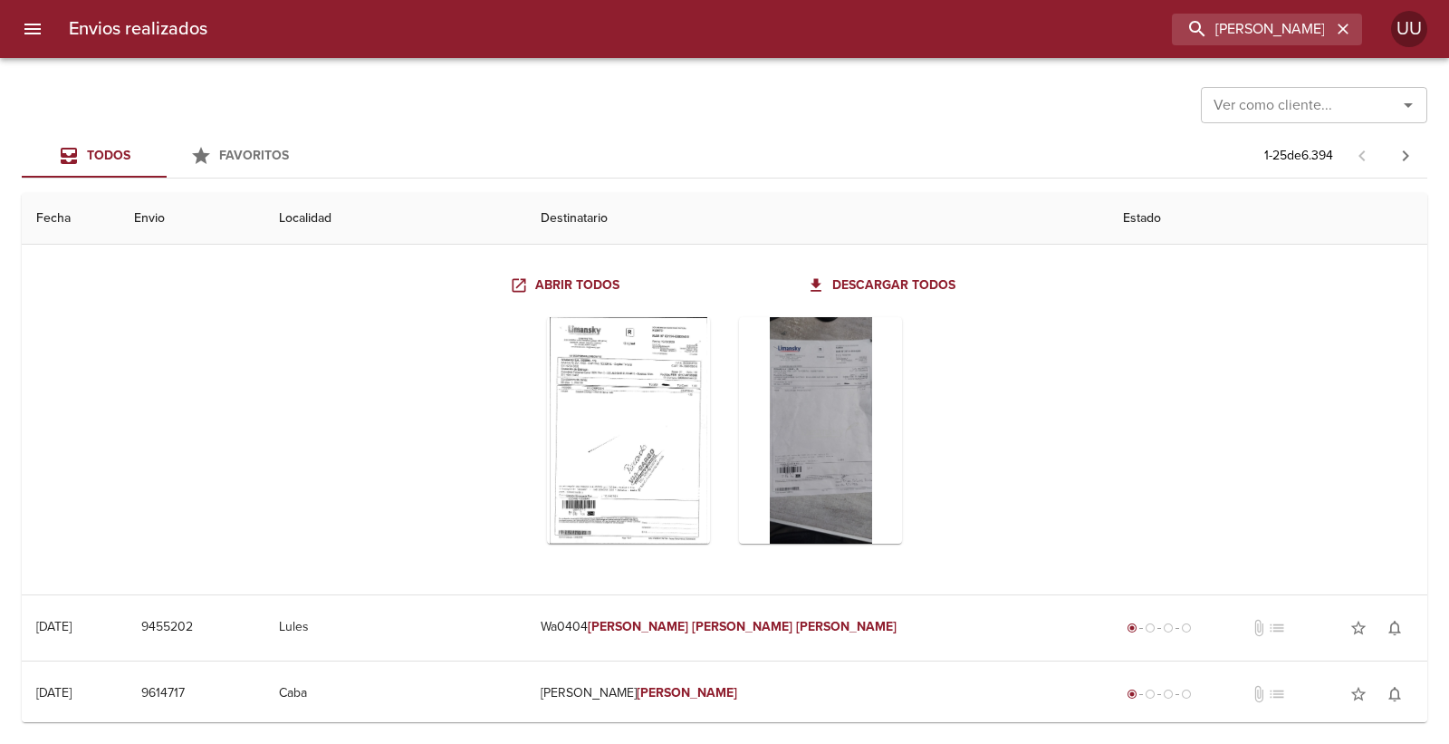
click at [875, 227] on th "Destinatario" at bounding box center [817, 219] width 582 height 52
click at [363, 270] on div "Abrir todos Descargar todos" at bounding box center [724, 413] width 743 height 289
click at [454, 176] on div "Todos Favoritos 1 - 25 de 6.394" at bounding box center [725, 155] width 1406 height 43
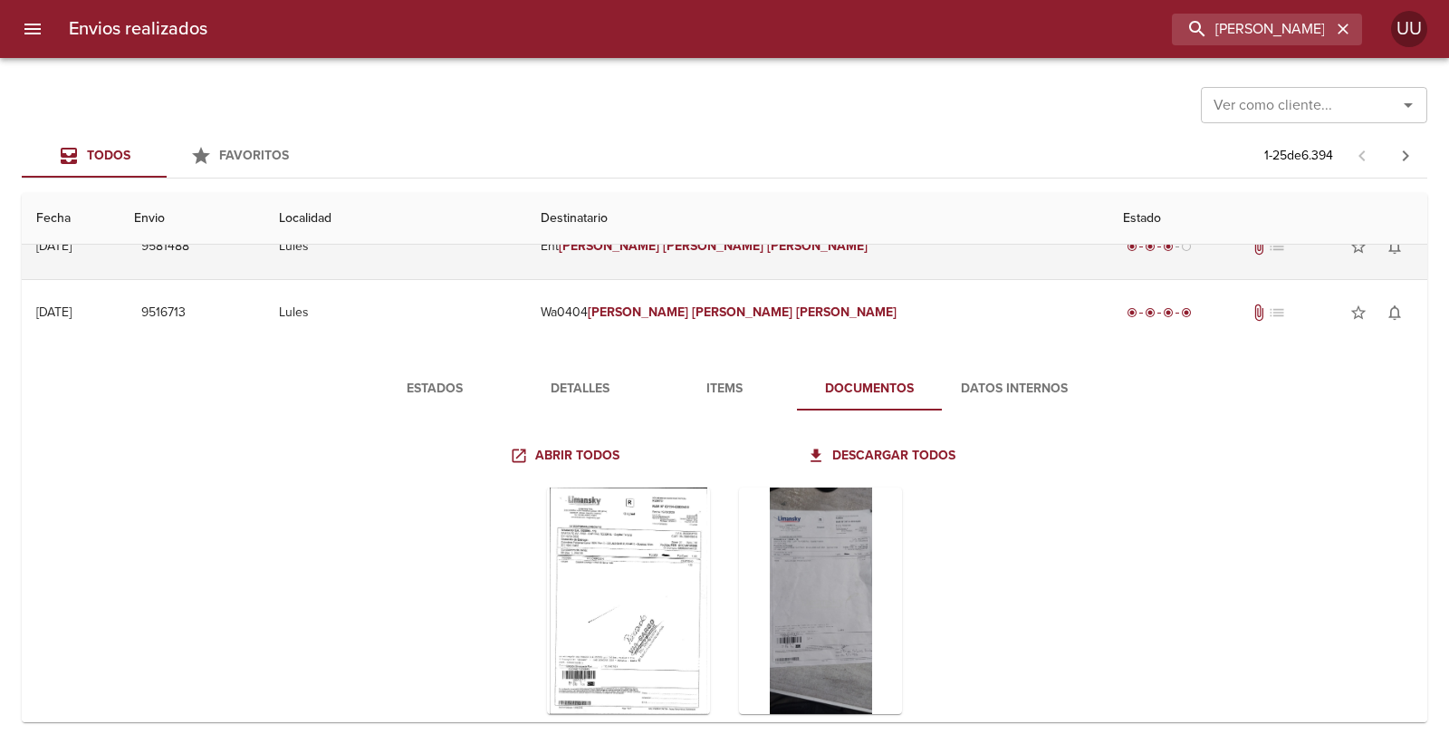
scroll to position [0, 0]
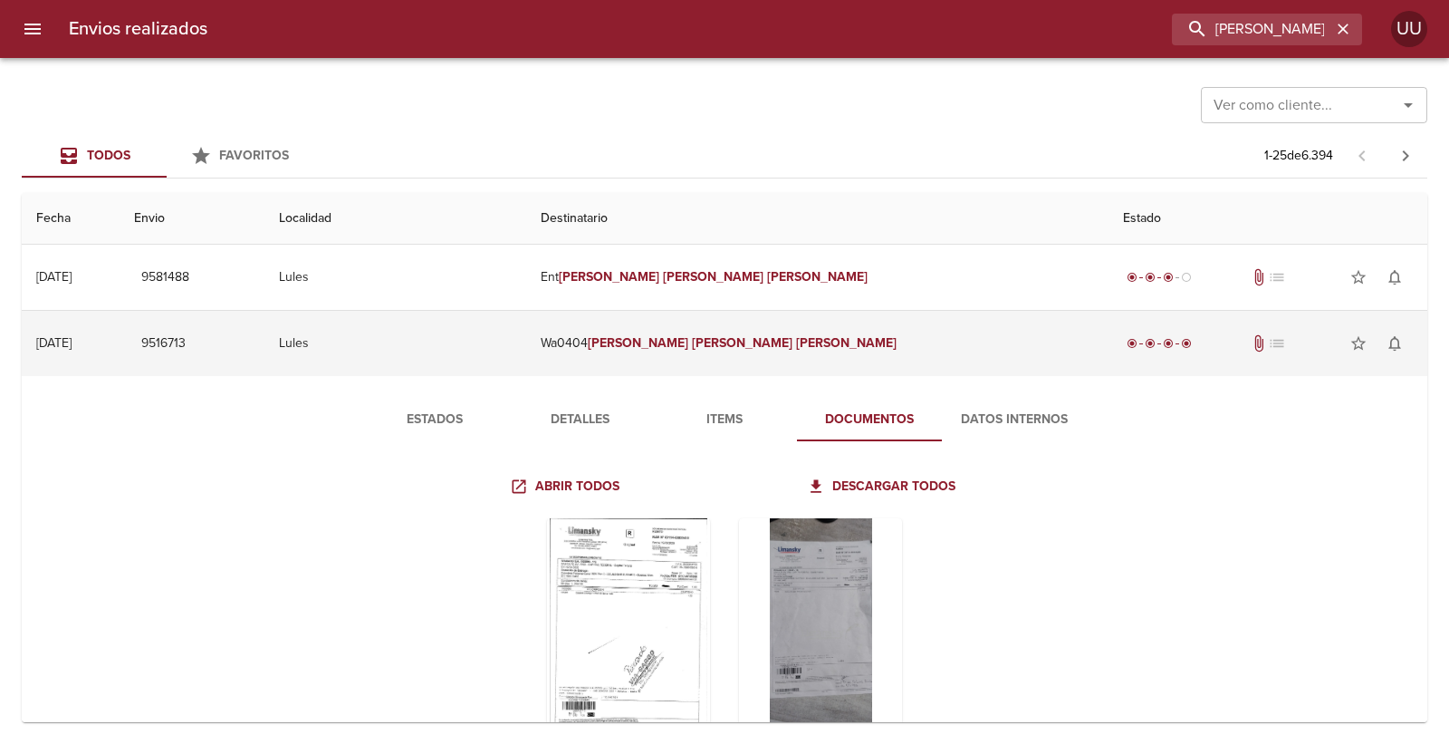
click at [526, 342] on td "Lules" at bounding box center [395, 343] width 262 height 65
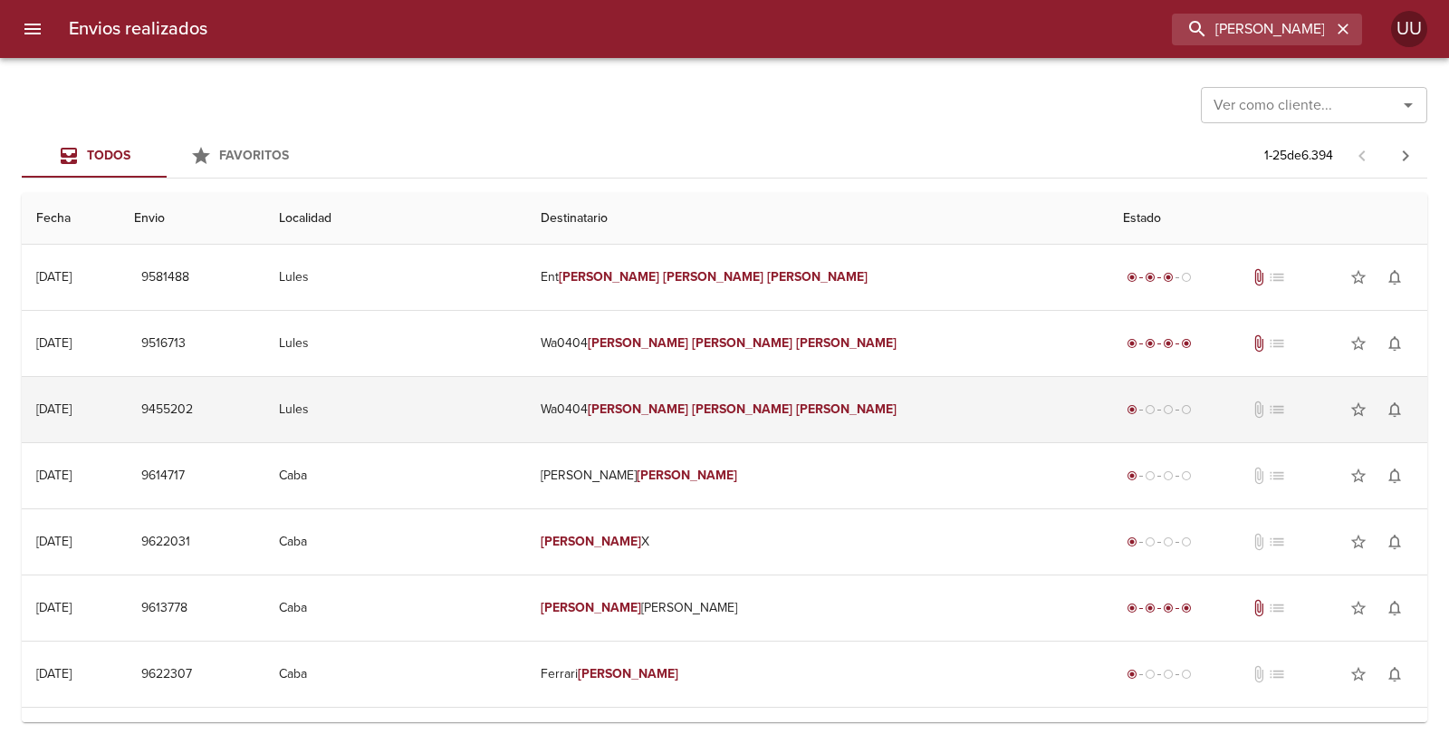
click at [526, 422] on td "Lules" at bounding box center [395, 409] width 262 height 65
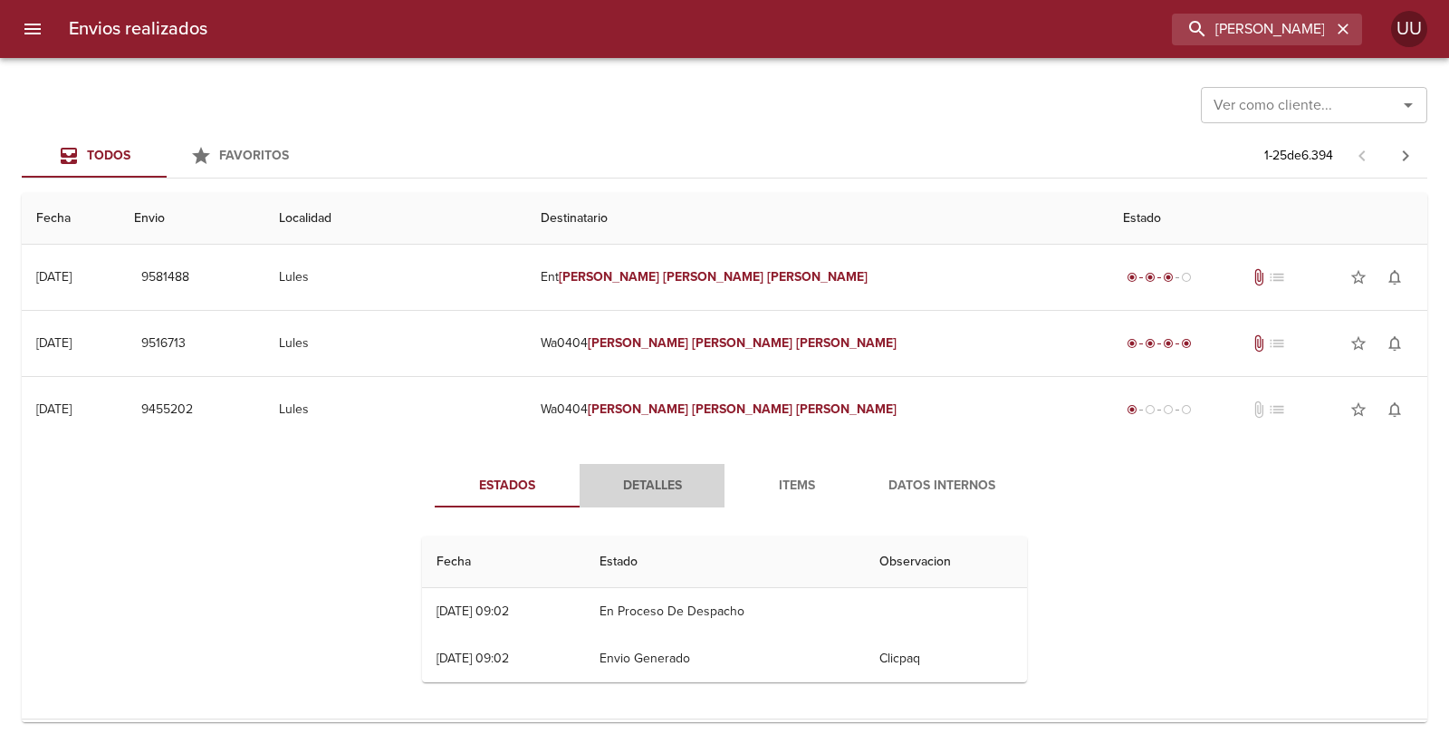
click at [676, 495] on span "Detalles" at bounding box center [652, 486] width 123 height 23
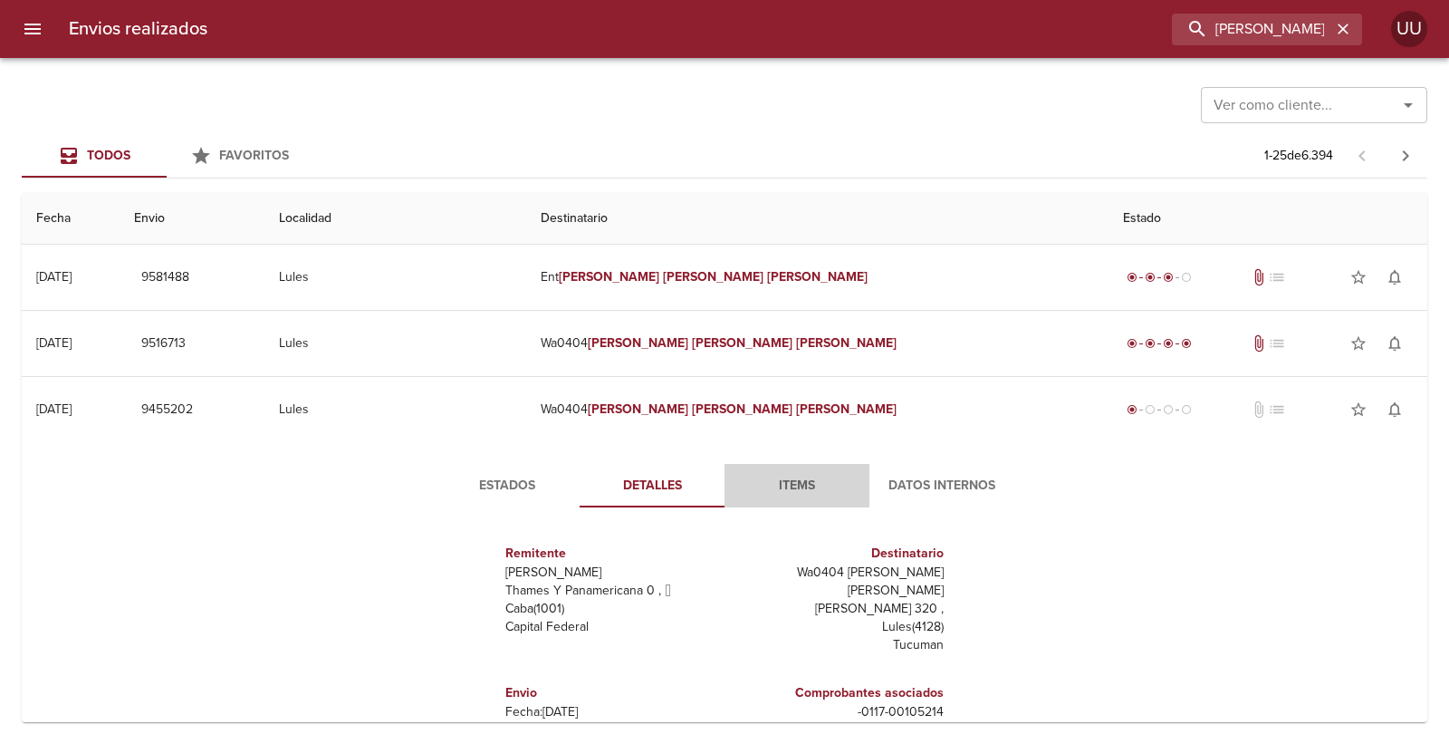
click at [794, 489] on span "Items" at bounding box center [796, 486] width 123 height 23
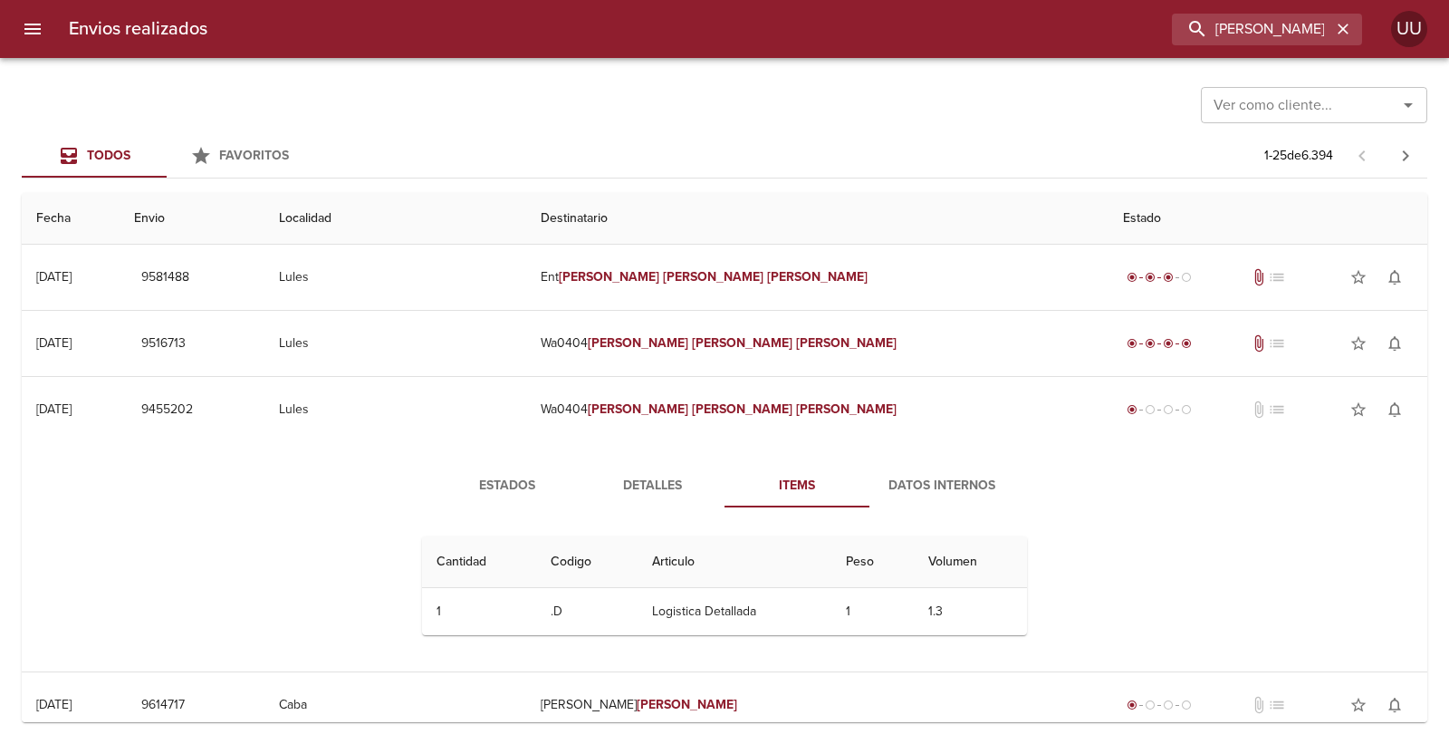
click at [399, 493] on div "Estados Detalles Items Datos Internos" at bounding box center [725, 485] width 652 height 43
drag, startPoint x: 457, startPoint y: 485, endPoint x: 478, endPoint y: 482, distance: 21.9
click at [469, 482] on span "Estados" at bounding box center [507, 486] width 123 height 23
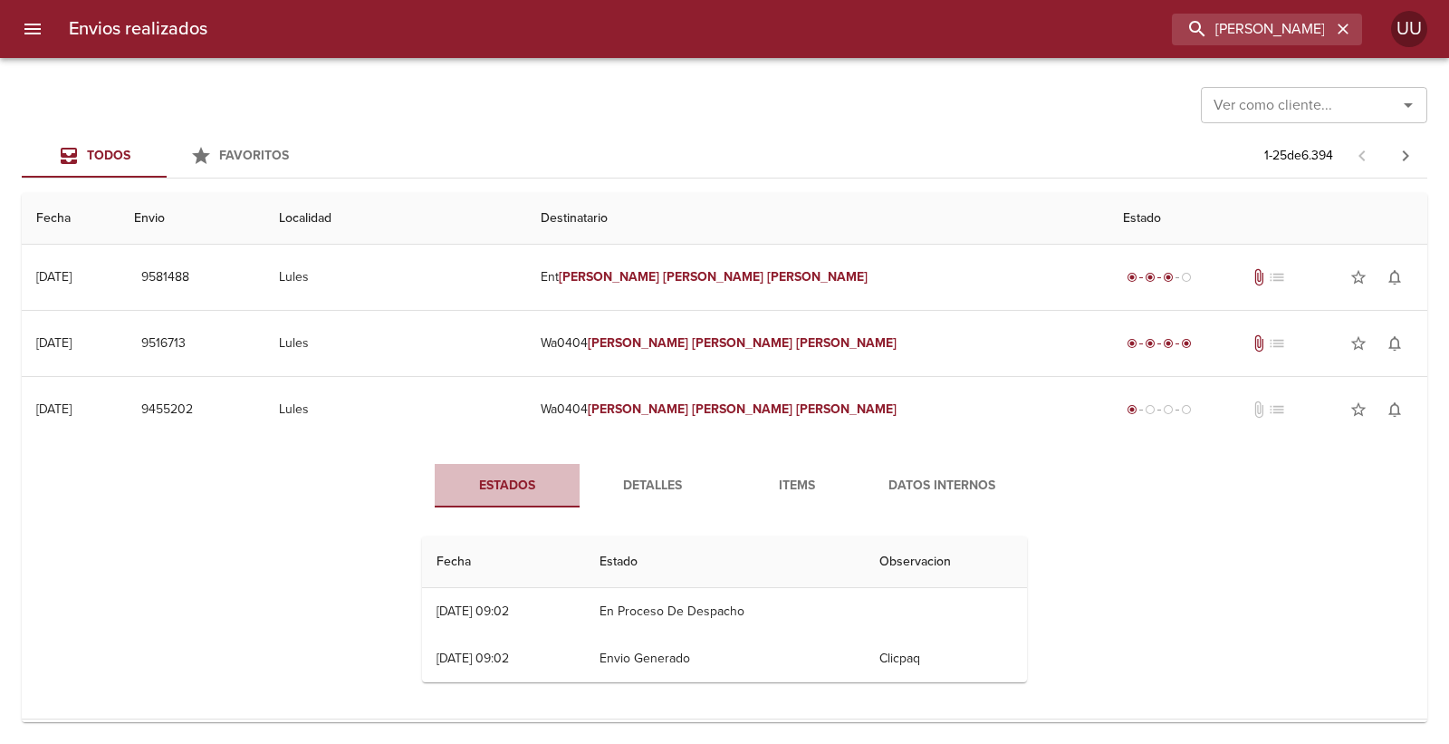
click at [478, 482] on span "Estados" at bounding box center [507, 486] width 123 height 23
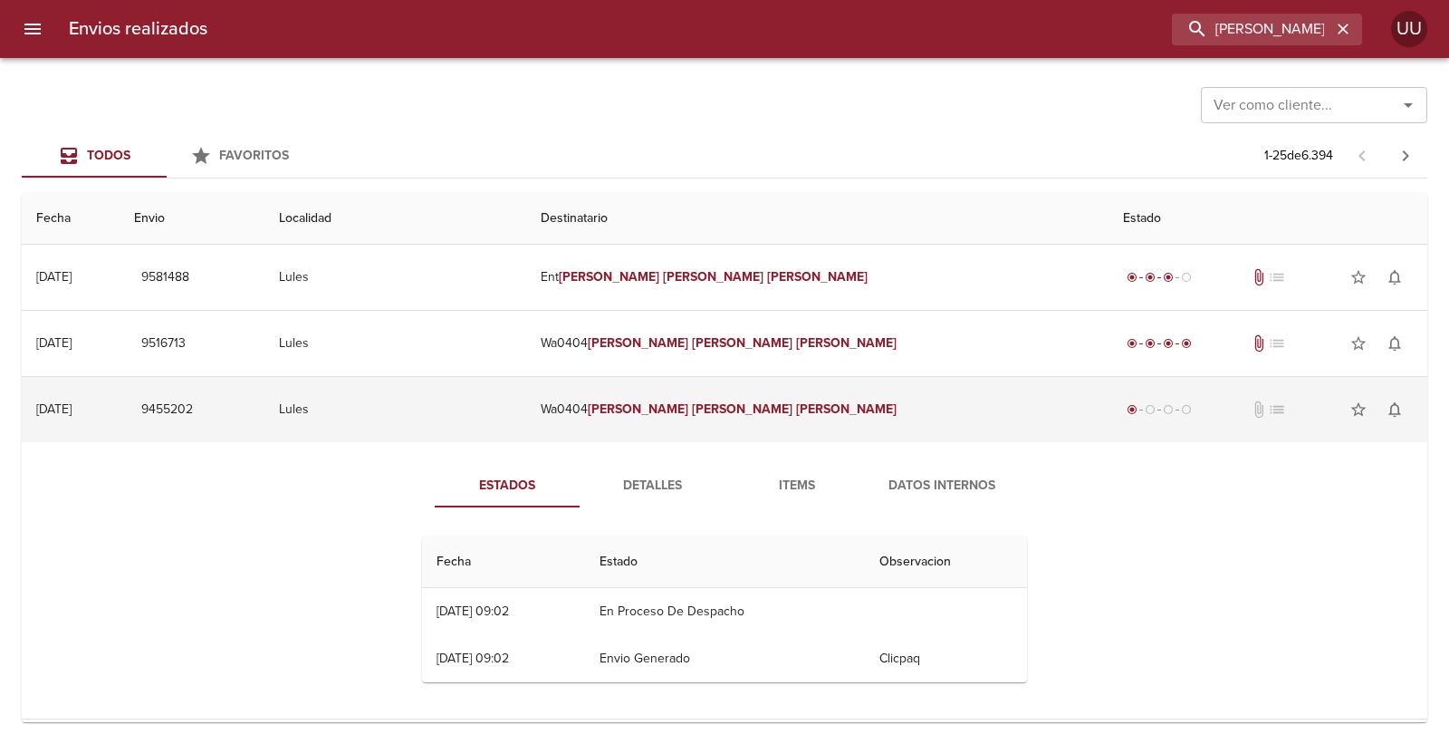
click at [526, 433] on td "Lules" at bounding box center [395, 409] width 262 height 65
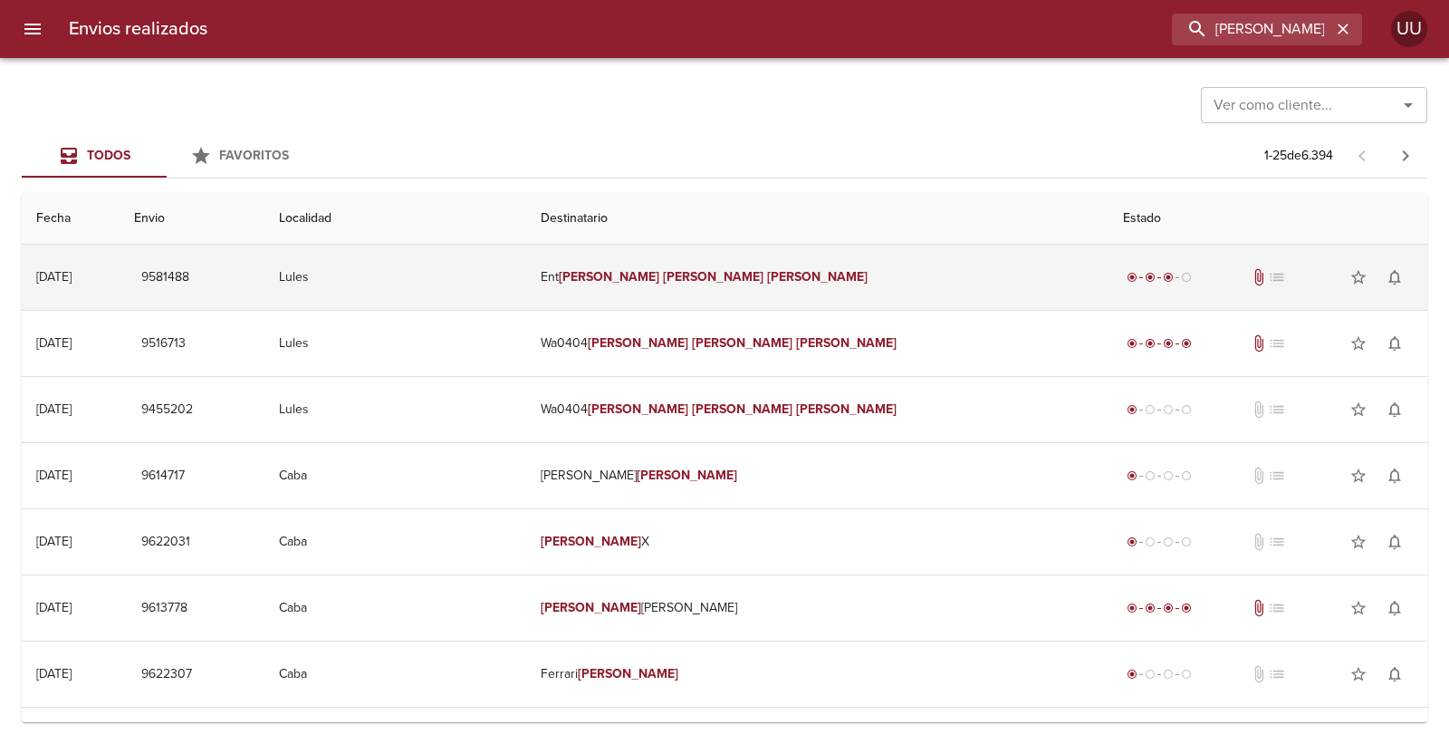
click at [526, 283] on td "Lules" at bounding box center [395, 277] width 262 height 65
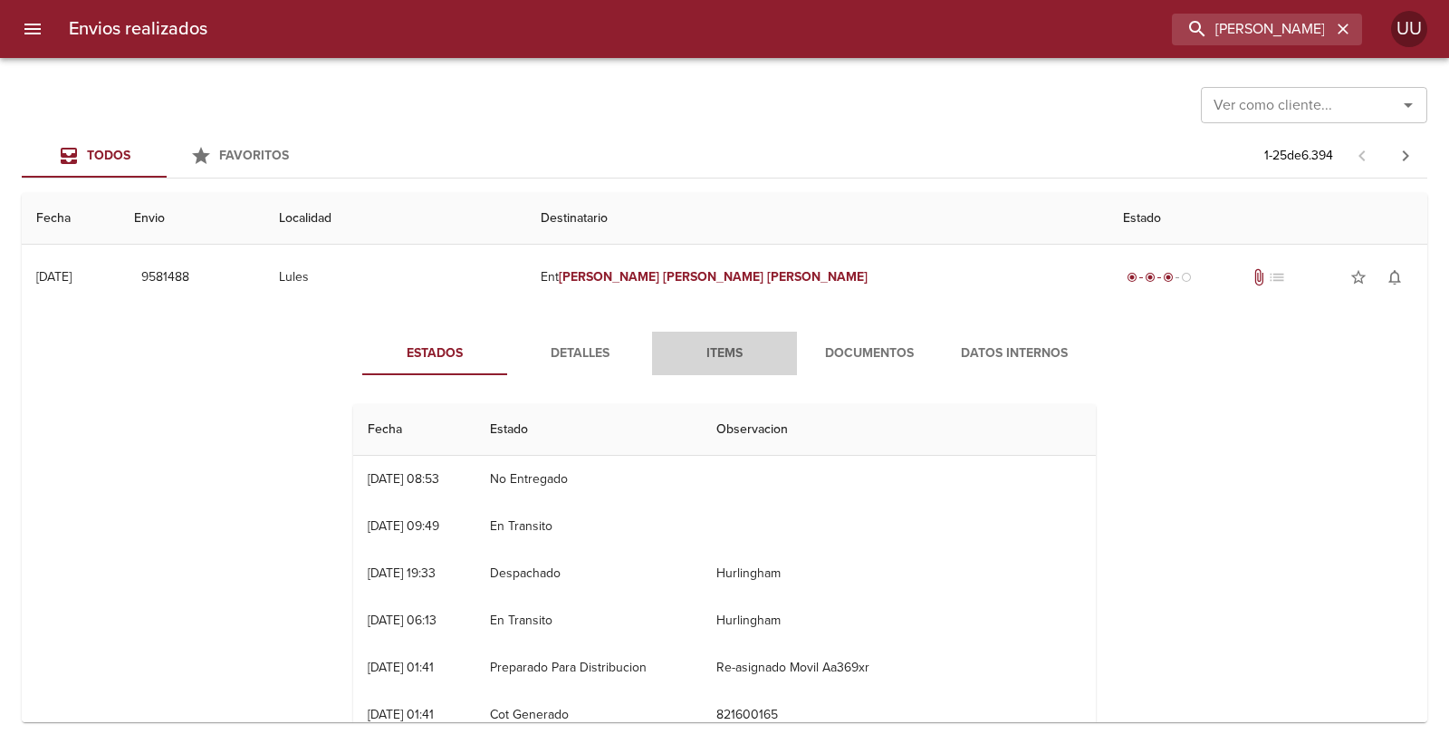
click at [743, 356] on span "Items" at bounding box center [724, 353] width 123 height 23
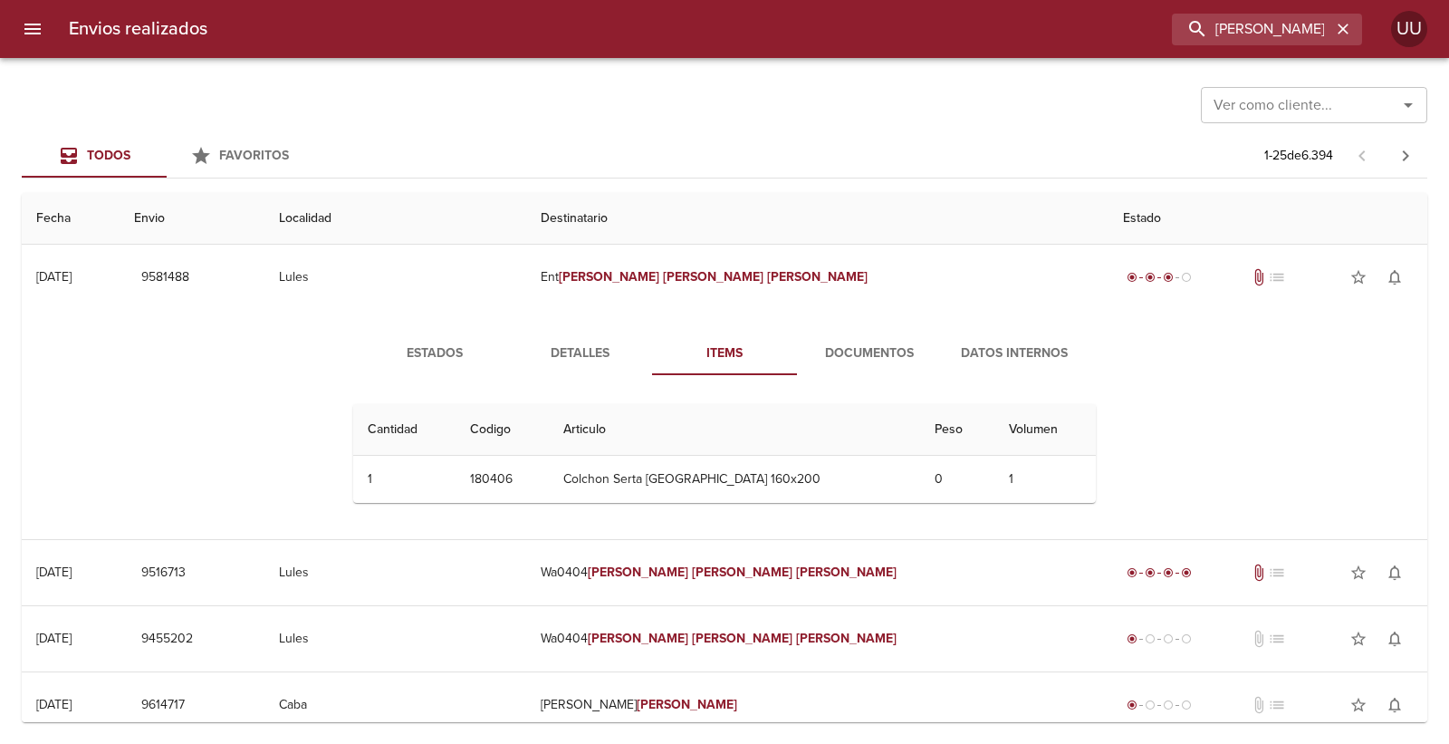
click at [836, 346] on span "Documentos" at bounding box center [869, 353] width 123 height 23
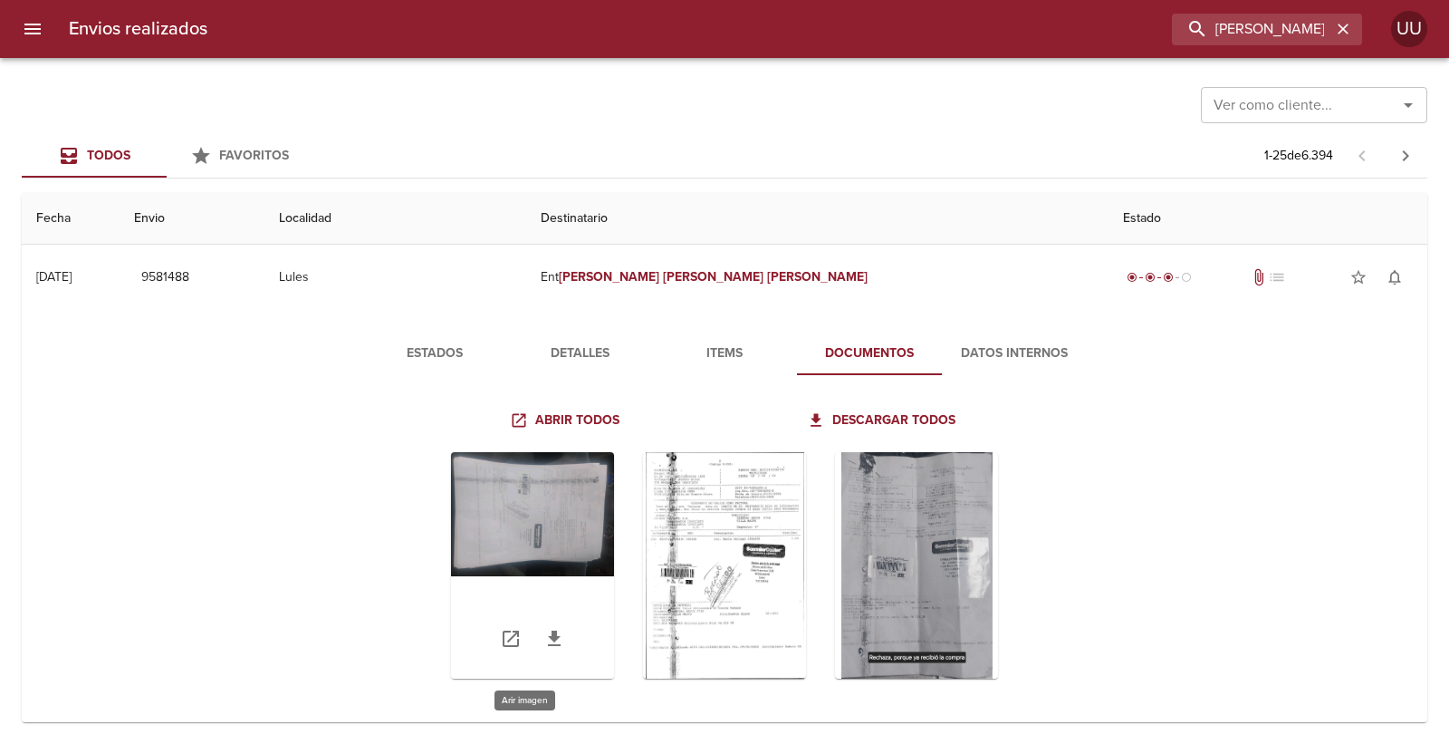
click at [486, 495] on div "Tabla de envíos del cliente" at bounding box center [532, 565] width 163 height 226
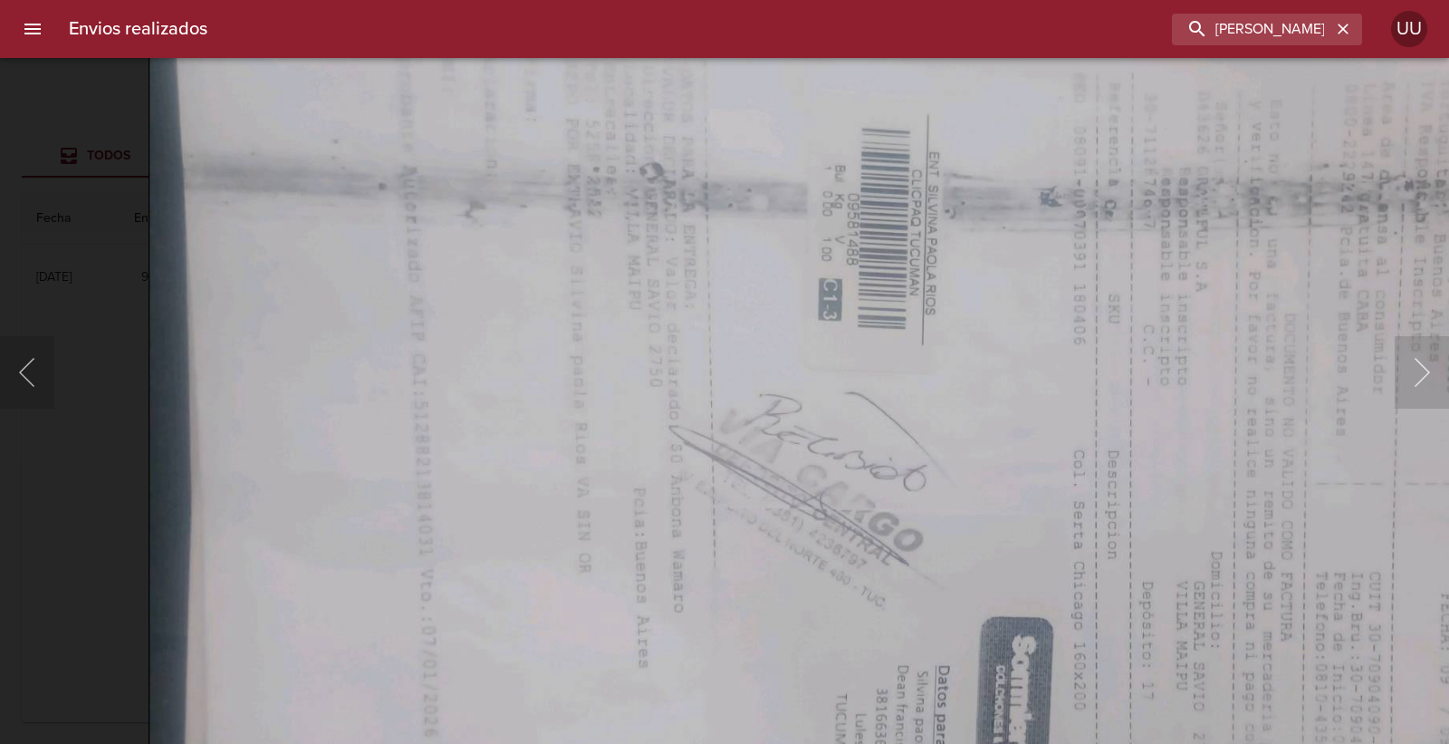
click at [565, 493] on img "Lightbox" at bounding box center [959, 521] width 1621 height 1221
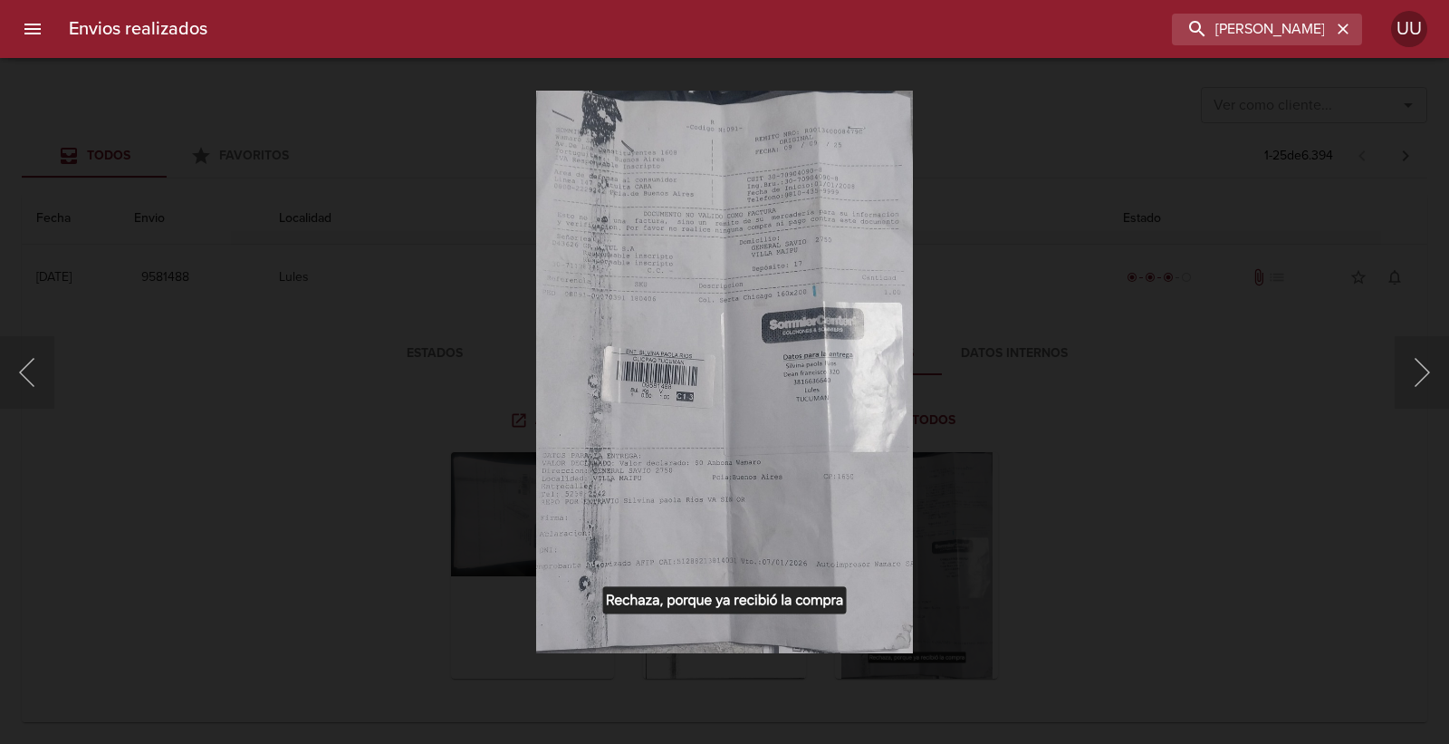
click at [408, 372] on div "Lightbox" at bounding box center [724, 372] width 1449 height 744
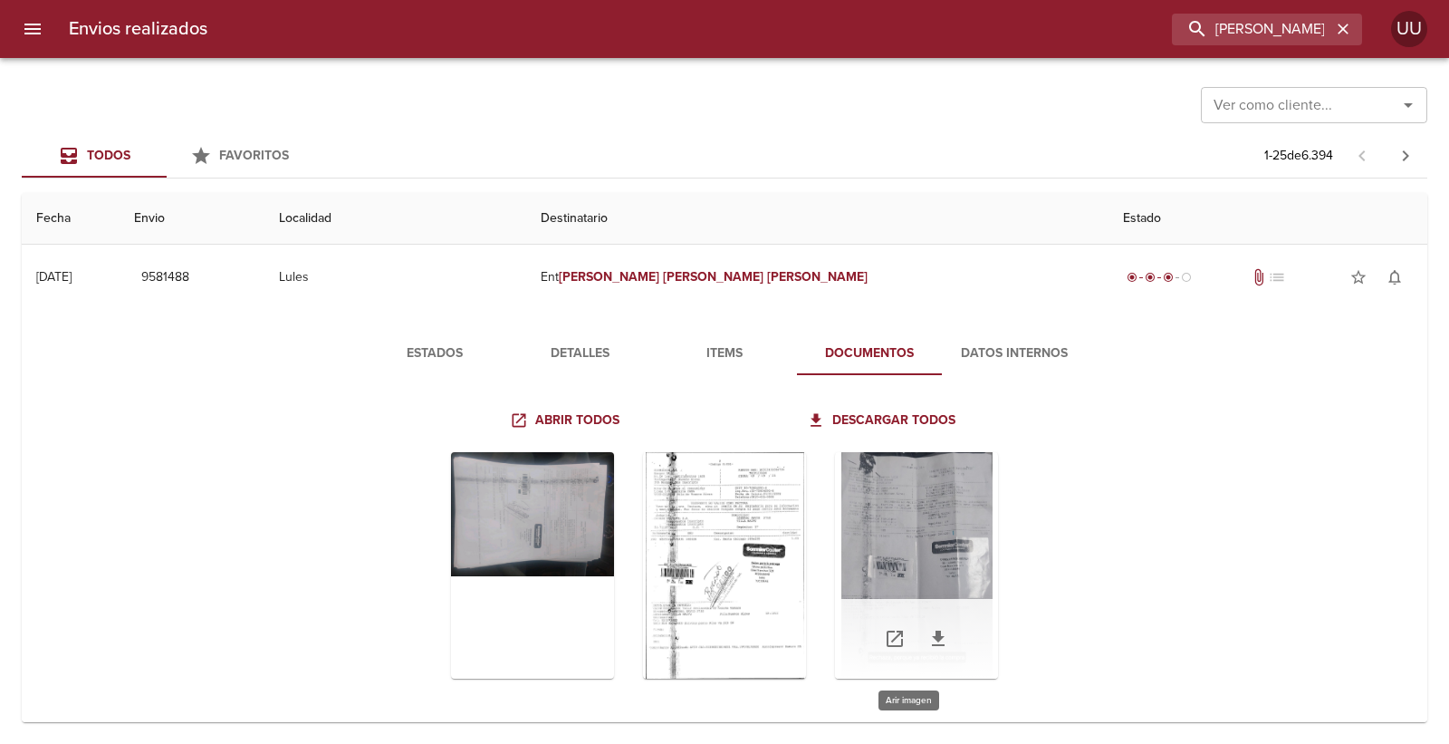
click at [918, 496] on div "Tabla de envíos del cliente" at bounding box center [916, 565] width 163 height 226
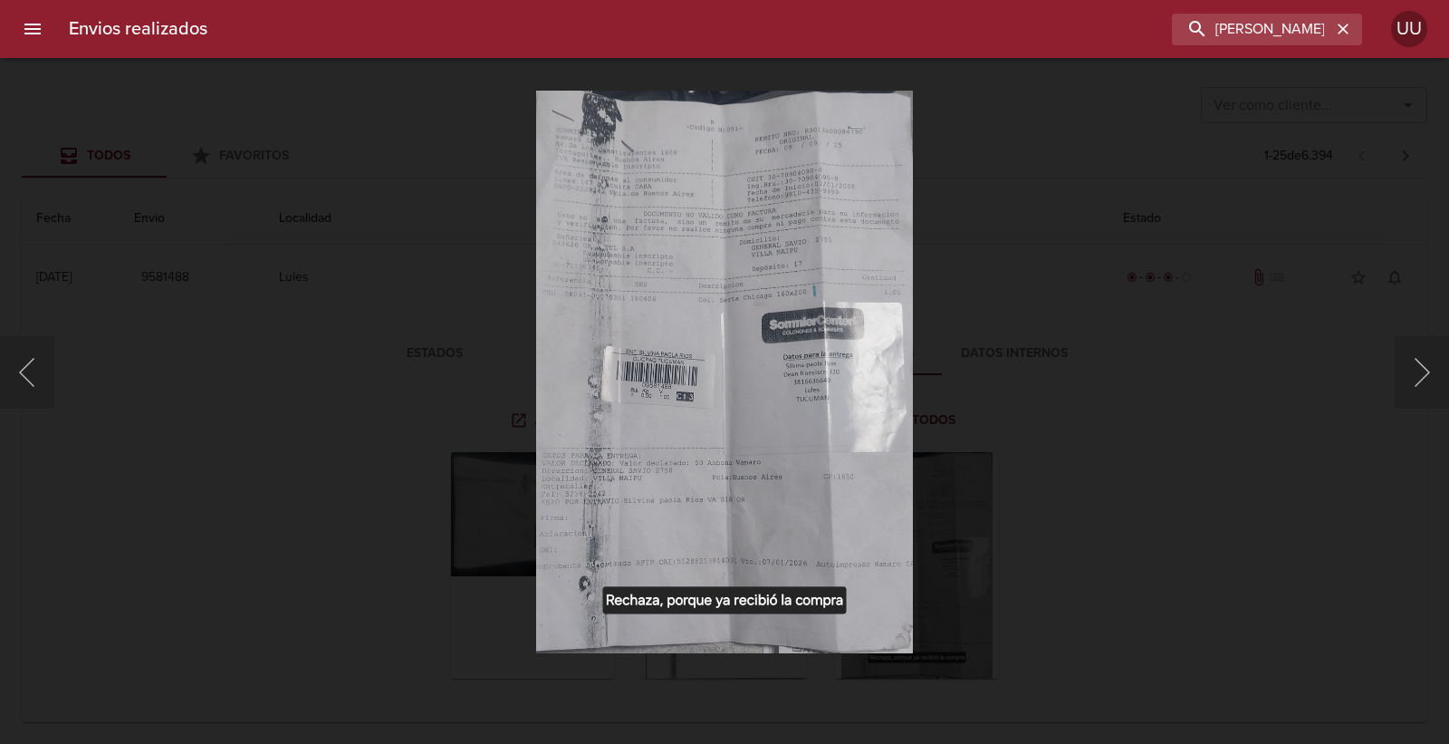
click at [328, 372] on div "Lightbox" at bounding box center [724, 372] width 1449 height 744
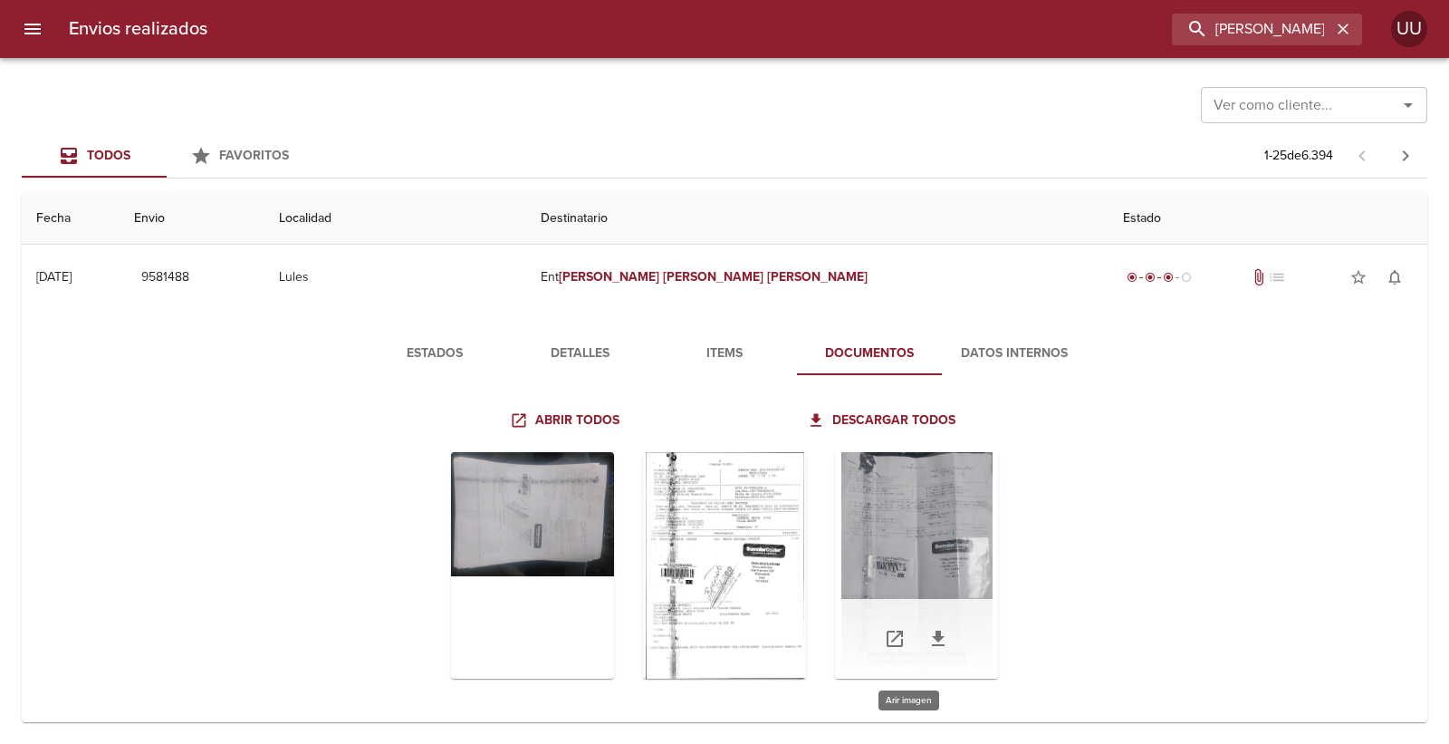
click at [901, 536] on div "Tabla de envíos del cliente" at bounding box center [916, 565] width 163 height 226
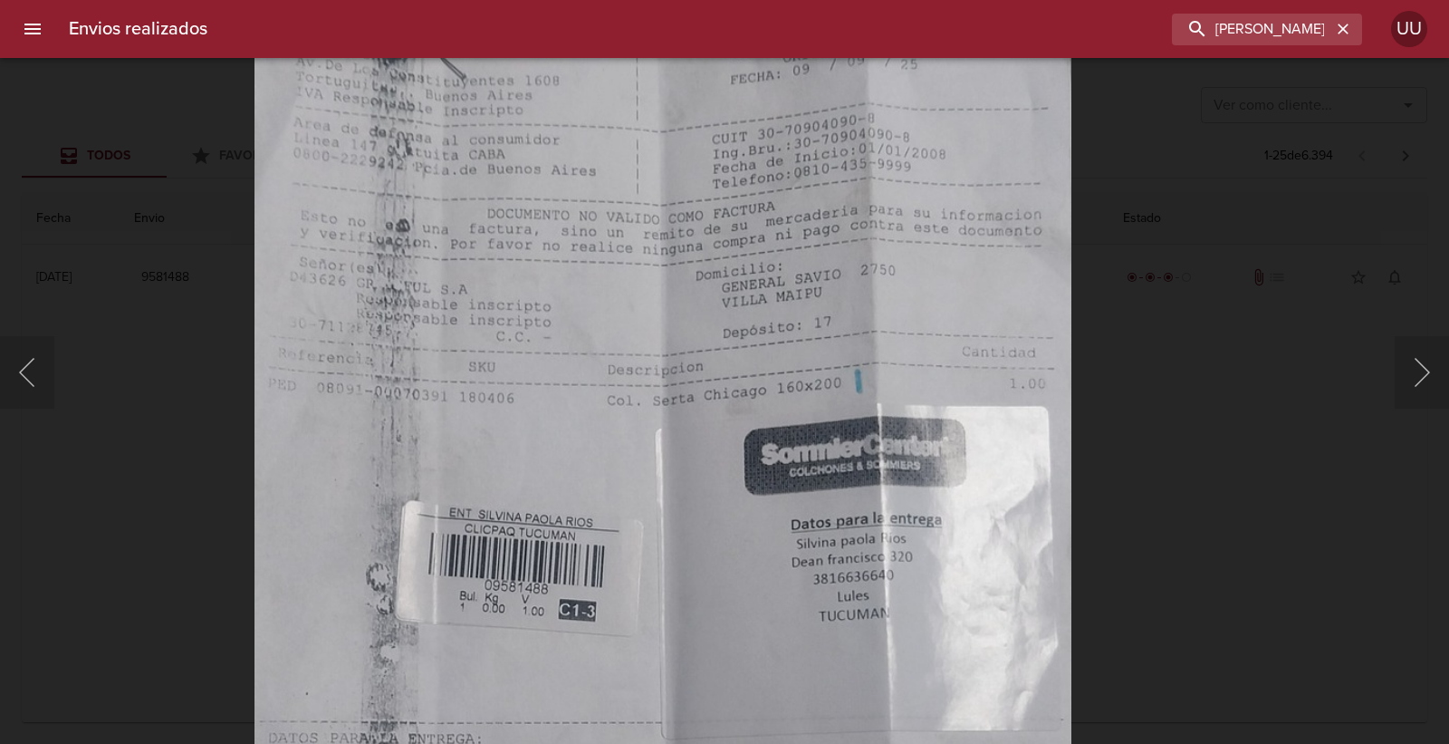
click at [795, 432] on img "Lightbox" at bounding box center [663, 557] width 817 height 1221
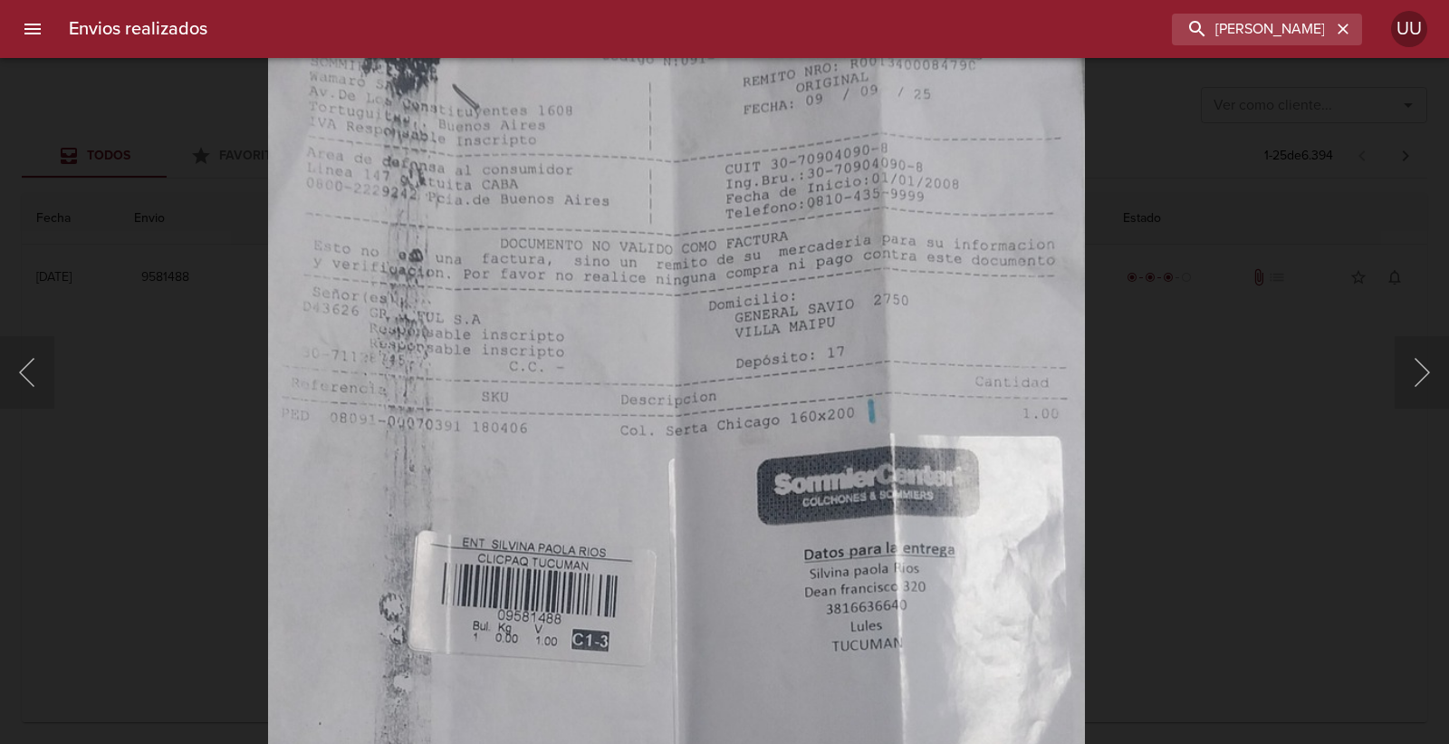
click at [0, 274] on div at bounding box center [9, 372] width 18 height 744
click at [119, 174] on div "Lightbox" at bounding box center [724, 372] width 1449 height 744
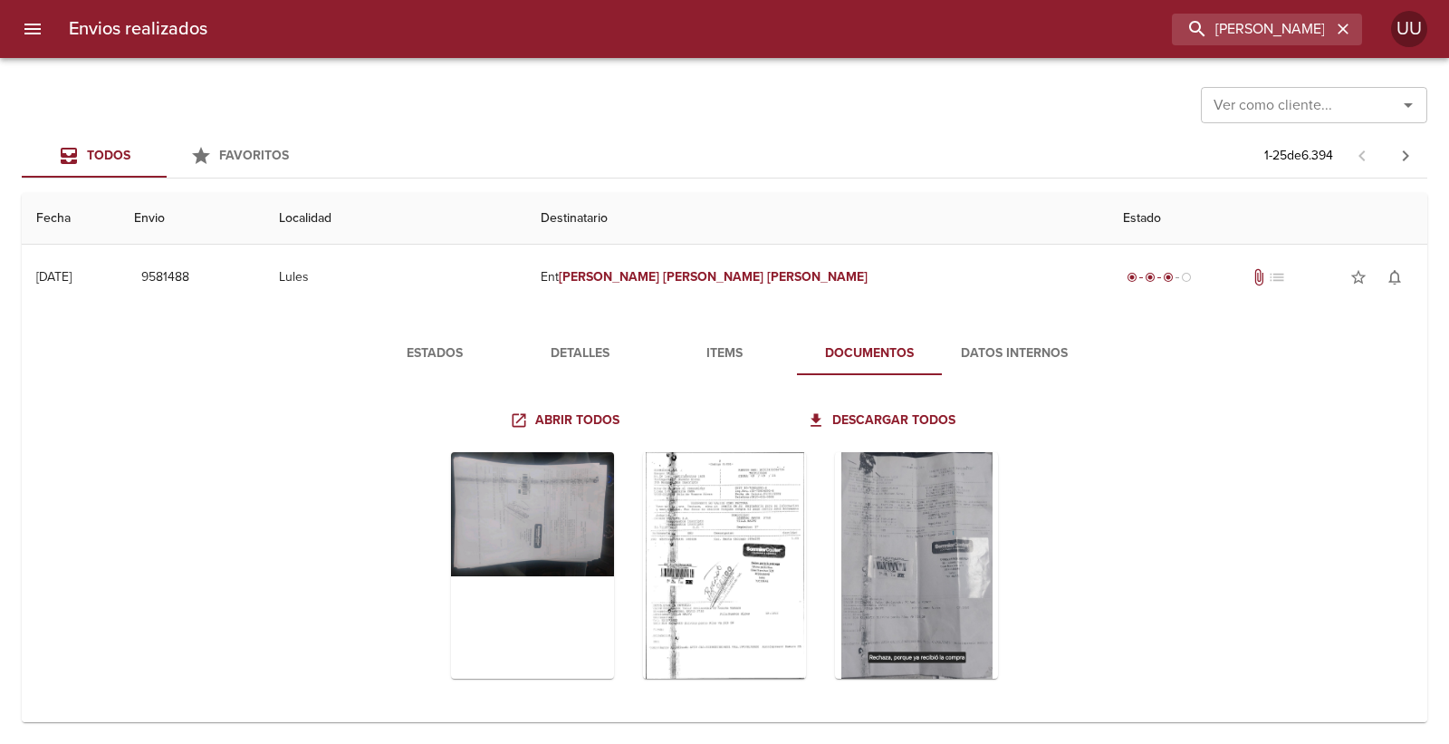
click at [131, 37] on h6 "Envios realizados" at bounding box center [138, 28] width 139 height 29
click at [11, 24] on div at bounding box center [9, 372] width 18 height 744
click at [38, 29] on icon "menu" at bounding box center [32, 29] width 16 height 11
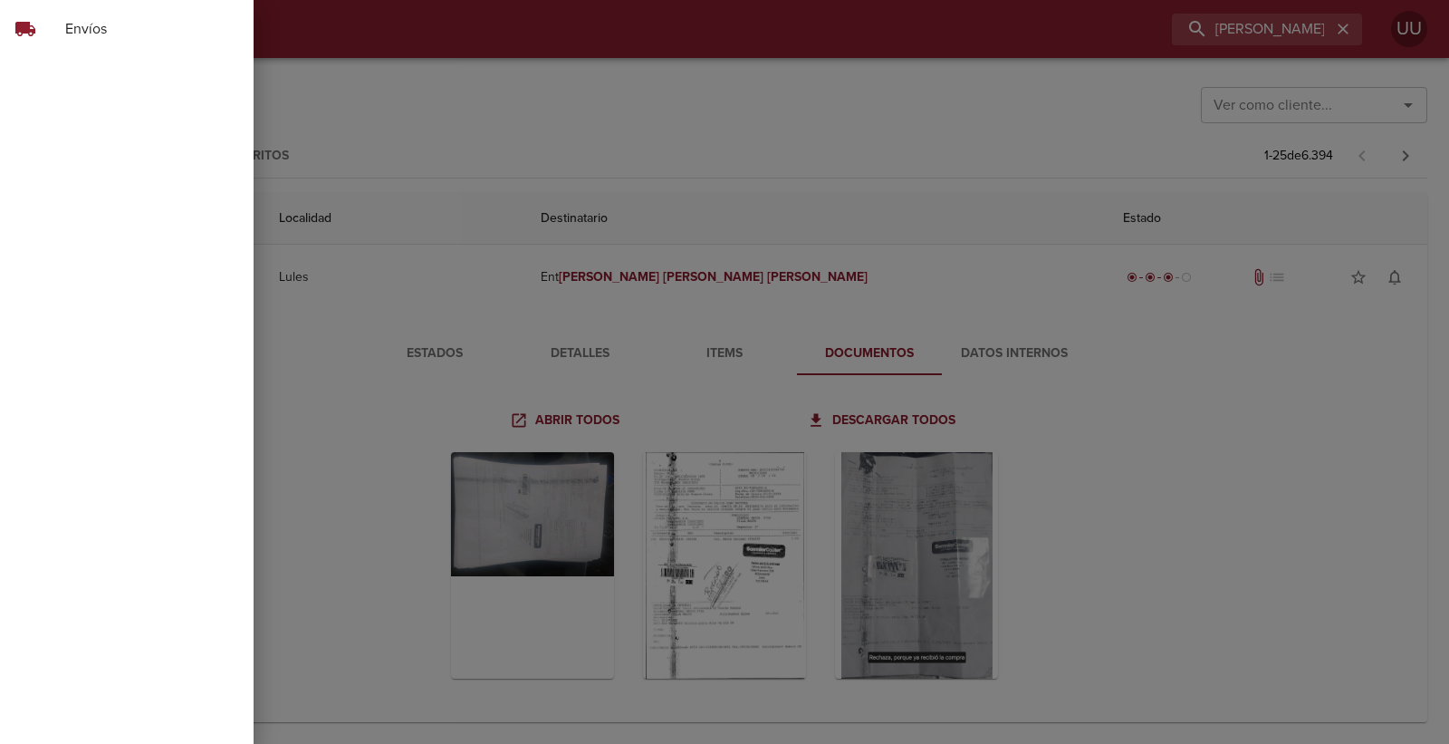
click at [54, 40] on div "local_shipping Envíos" at bounding box center [127, 28] width 254 height 43
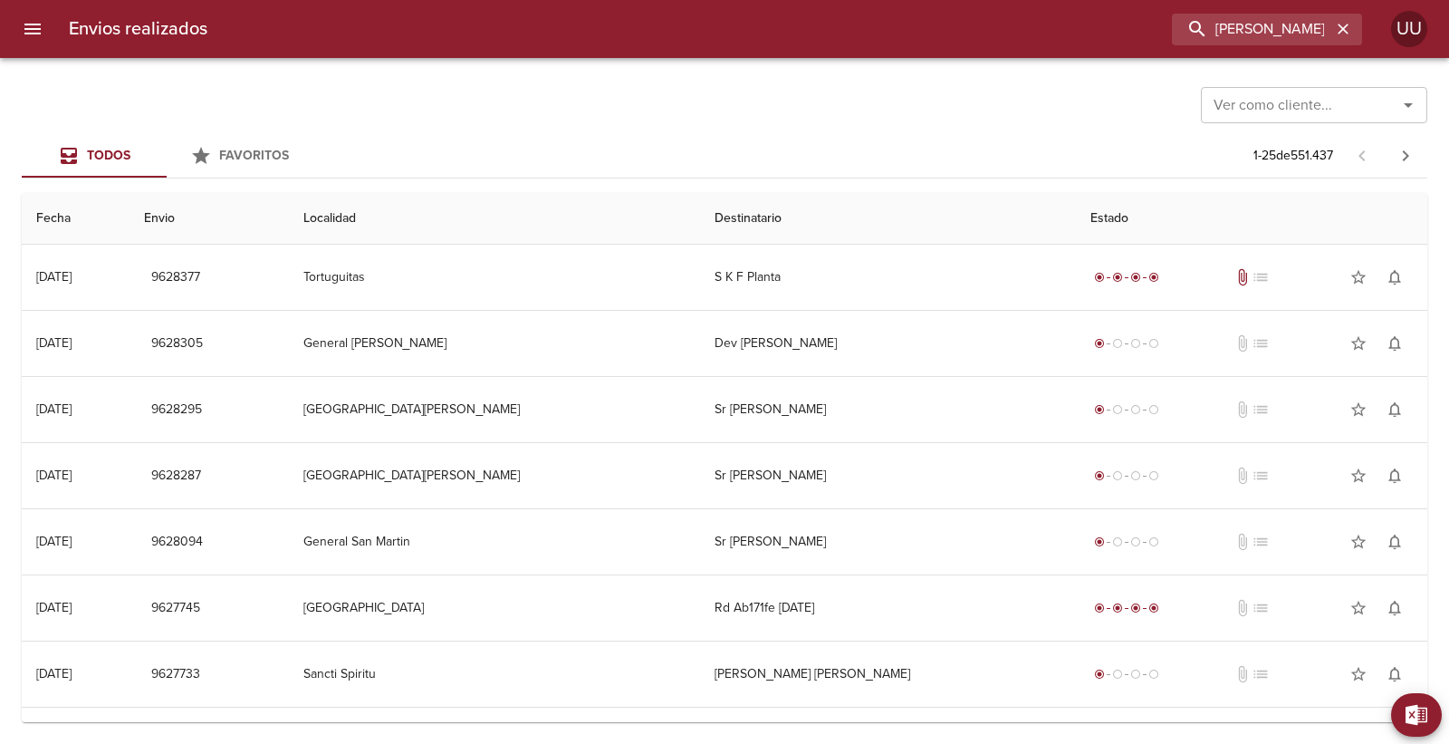
click at [754, 66] on div "Ver como cliente... Ver como cliente... Todos Favoritos 1 - 25 de 551.437 Fecha…" at bounding box center [724, 401] width 1449 height 686
